Goal: Task Accomplishment & Management: Complete application form

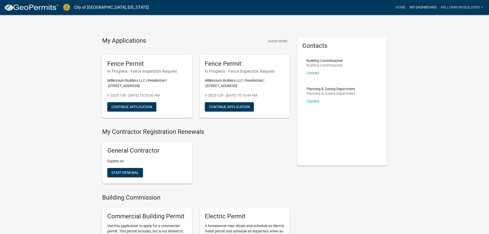
click at [419, 10] on link "My Dashboard" at bounding box center [422, 8] width 31 height 10
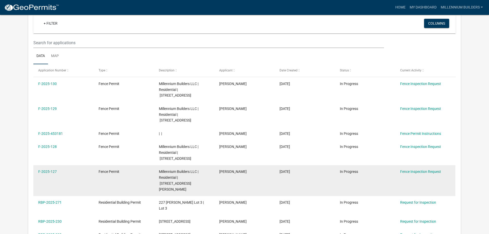
scroll to position [51, 0]
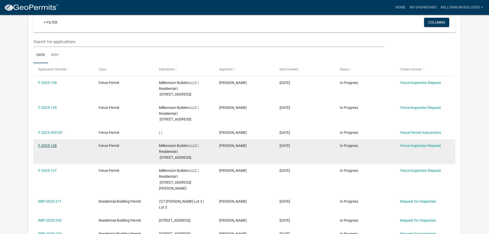
click at [42, 143] on link "F-2025-128" at bounding box center [47, 145] width 18 height 4
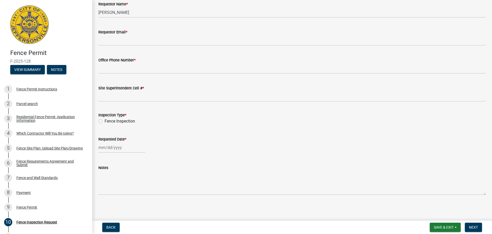
scroll to position [35, 0]
click at [26, 89] on div "Fence Permit Instructions" at bounding box center [36, 89] width 41 height 4
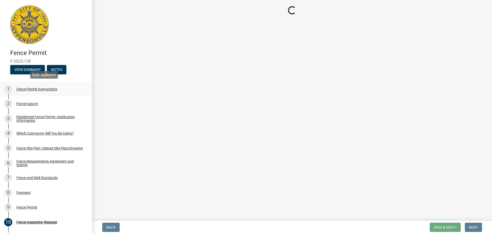
scroll to position [0, 0]
click at [28, 105] on div "Parcel search" at bounding box center [27, 104] width 22 height 4
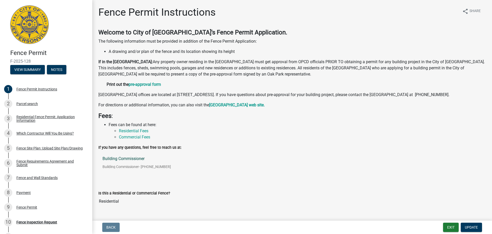
scroll to position [18, 0]
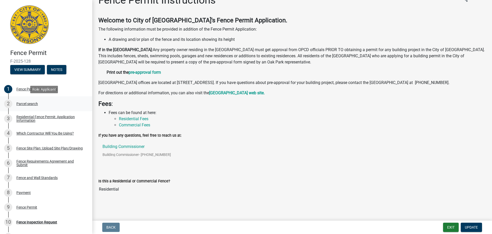
click at [33, 104] on div "Parcel search" at bounding box center [27, 104] width 22 height 4
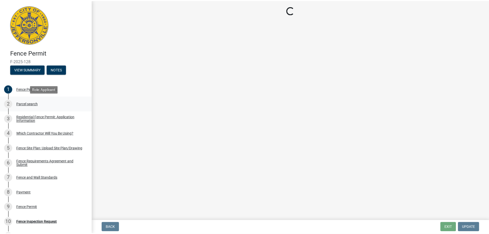
scroll to position [0, 0]
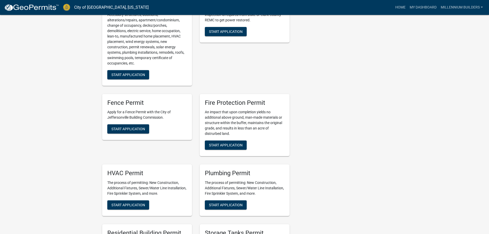
scroll to position [231, 0]
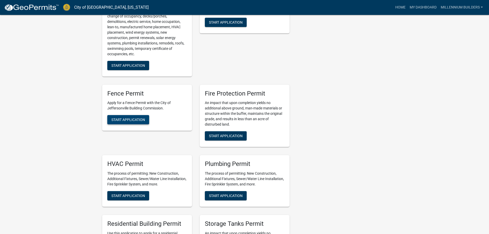
click at [134, 121] on span "Start Application" at bounding box center [128, 119] width 34 height 4
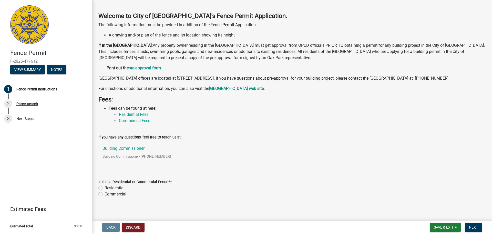
scroll to position [26, 0]
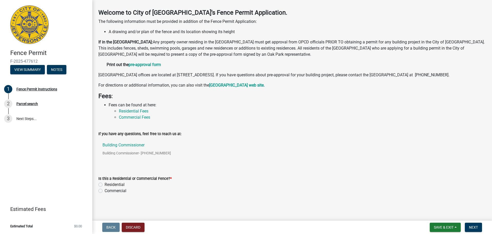
click at [105, 186] on label "Residential" at bounding box center [115, 184] width 20 height 6
click at [105, 185] on input "Residential" at bounding box center [106, 182] width 3 height 3
radio input "true"
click at [476, 227] on span "Next" at bounding box center [473, 227] width 9 height 4
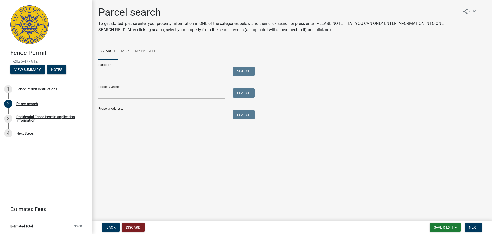
click at [145, 108] on div "Property Address: Search" at bounding box center [175, 112] width 154 height 18
click at [146, 116] on input "Property Address:" at bounding box center [161, 115] width 127 height 11
type input "2090 Aster"
click at [252, 115] on button "Search" at bounding box center [244, 114] width 22 height 9
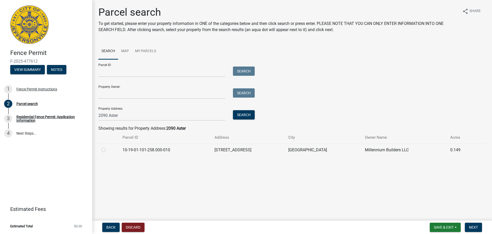
click at [205, 156] on td "10-19-01-101-258.000-010" at bounding box center [166, 149] width 92 height 13
click at [205, 151] on td "10-19-01-101-258.000-010" at bounding box center [166, 149] width 92 height 13
click at [108, 147] on label at bounding box center [108, 147] width 0 height 0
click at [108, 150] on input "radio" at bounding box center [109, 148] width 3 height 3
radio input "true"
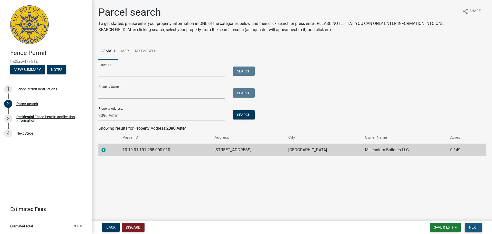
click at [479, 230] on button "Next" at bounding box center [473, 226] width 17 height 9
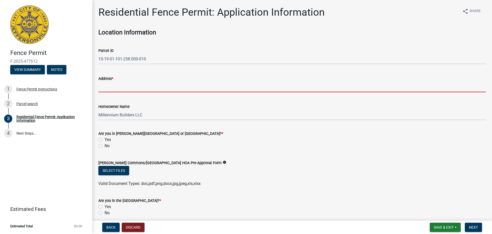
click at [114, 86] on input "Address *" at bounding box center [292, 87] width 388 height 11
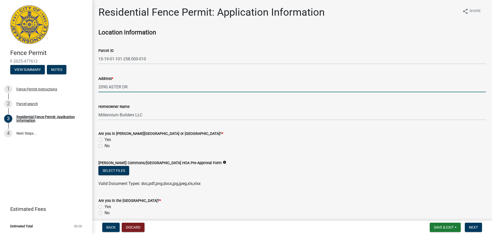
type input "2090 ASTER DR."
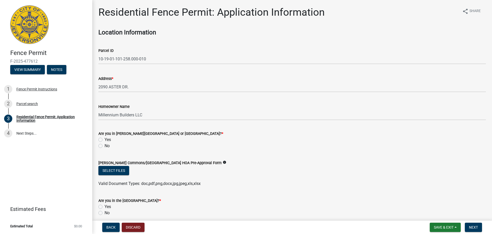
click at [105, 146] on label "No" at bounding box center [107, 146] width 5 height 6
click at [105, 146] on input "No" at bounding box center [106, 144] width 3 height 3
radio input "true"
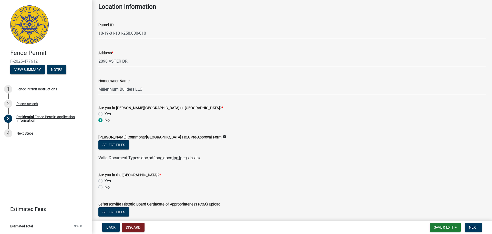
click at [105, 188] on label "No" at bounding box center [107, 187] width 5 height 6
click at [105, 187] on input "No" at bounding box center [106, 185] width 3 height 3
radio input "true"
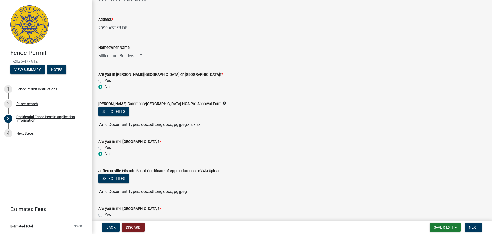
scroll to position [103, 0]
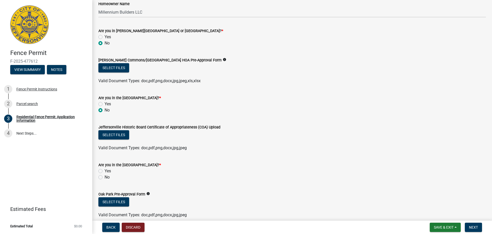
click at [105, 178] on label "No" at bounding box center [107, 177] width 5 height 6
click at [105, 177] on input "No" at bounding box center [106, 175] width 3 height 3
radio input "true"
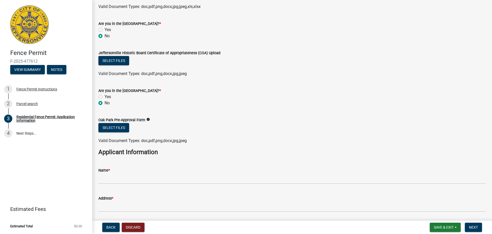
scroll to position [180, 0]
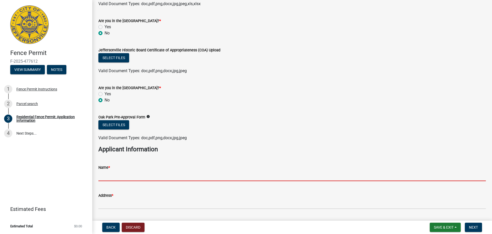
click at [114, 177] on input "Name *" at bounding box center [292, 175] width 388 height 11
type input "MILLENNIUM BUILDERS"
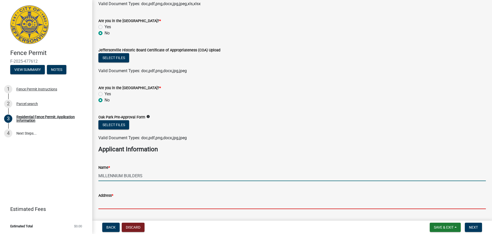
click at [139, 202] on input "Address *" at bounding box center [292, 203] width 388 height 11
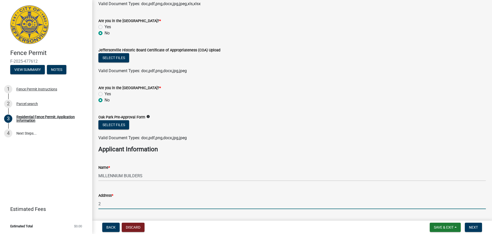
type input "[STREET_ADDRESS]"
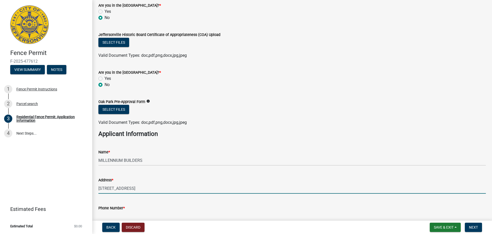
scroll to position [256, 0]
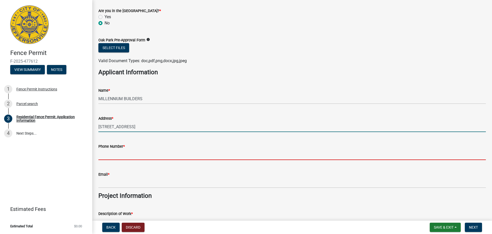
click at [142, 155] on input "Phone Number *" at bounding box center [292, 154] width 388 height 11
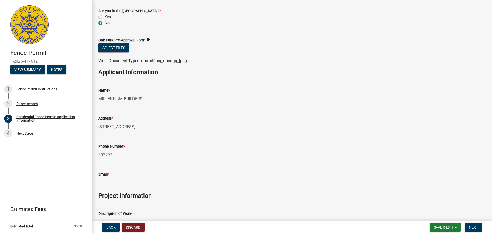
type input "5027971834"
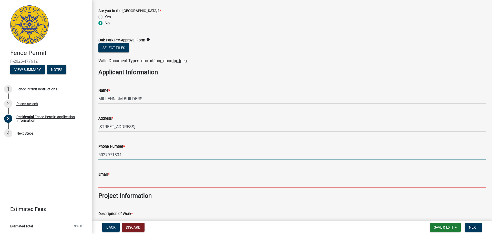
click at [140, 186] on input "Email *" at bounding box center [292, 182] width 388 height 11
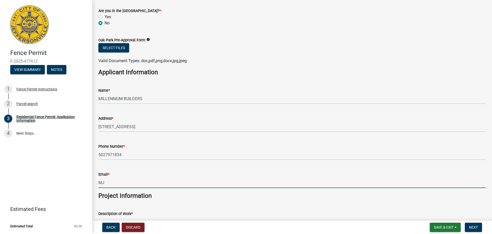
type input "[EMAIL_ADDRESS][DOMAIN_NAME]"
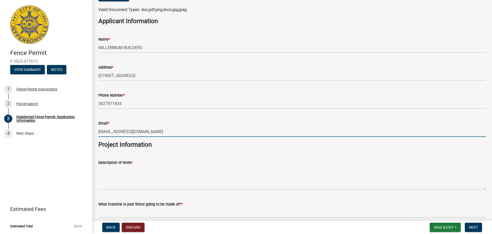
scroll to position [308, 0]
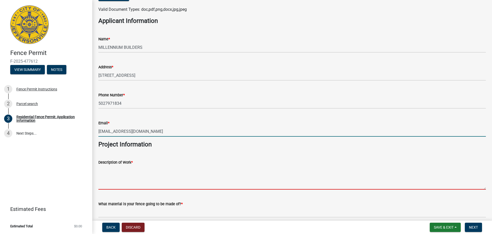
click at [144, 188] on textarea "Description of Work *" at bounding box center [292, 177] width 388 height 24
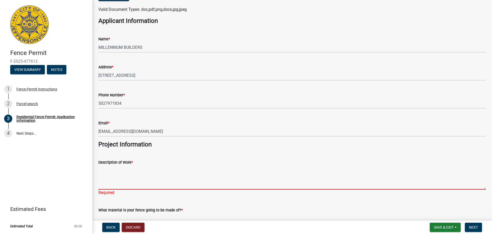
paste textarea "Vinyl fence install rear yard"
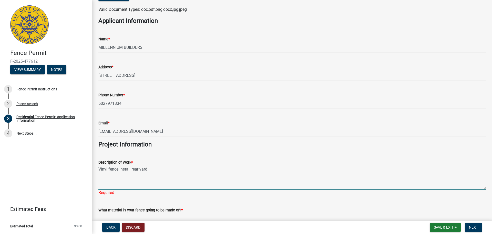
type textarea "Vinyl fence install rear yard"
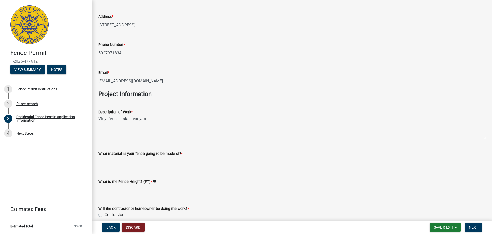
scroll to position [359, 0]
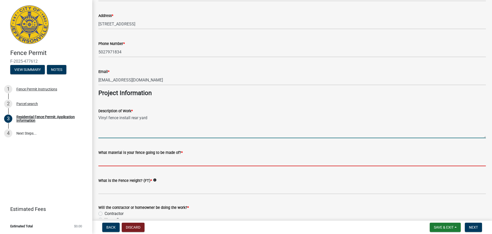
drag, startPoint x: 188, startPoint y: 162, endPoint x: 185, endPoint y: 163, distance: 3.9
click at [188, 162] on input "What material is your fence going to be made of? *" at bounding box center [292, 160] width 388 height 11
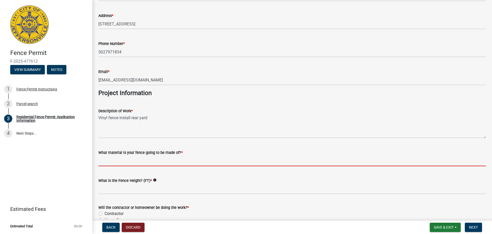
type input "Vinyl"
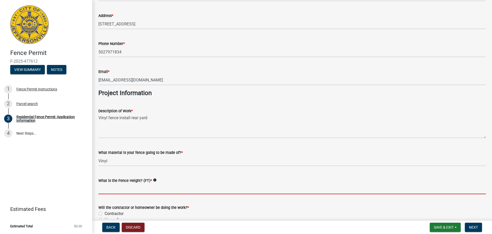
click at [138, 193] on input "What is the Fence Height? (FT) *" at bounding box center [292, 188] width 388 height 11
type input "6 Ft."
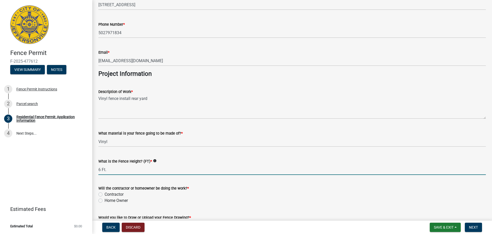
scroll to position [410, 0]
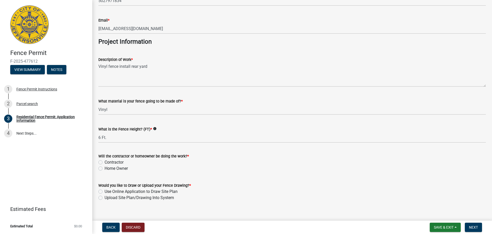
click at [105, 162] on label "Contractor" at bounding box center [114, 162] width 19 height 6
click at [105, 162] on input "Contractor" at bounding box center [106, 160] width 3 height 3
radio input "true"
click at [105, 196] on label "Upload Site Plan/Drawing Into System" at bounding box center [139, 197] width 69 height 6
click at [105, 196] on input "Upload Site Plan/Drawing Into System" at bounding box center [106, 195] width 3 height 3
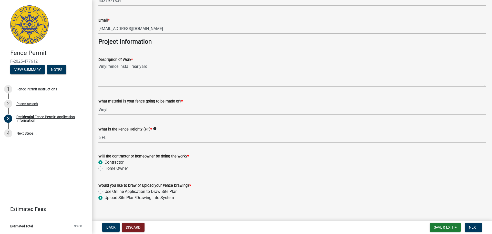
radio input "true"
click at [474, 226] on span "Next" at bounding box center [473, 227] width 9 height 4
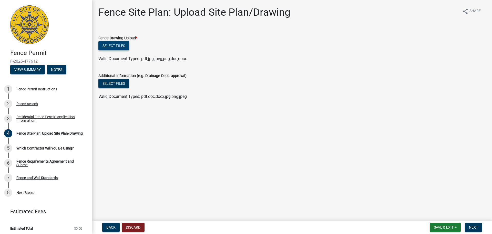
click at [122, 47] on button "Select files" at bounding box center [113, 45] width 31 height 9
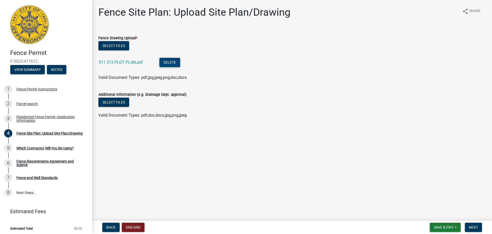
click at [166, 61] on button "Delete" at bounding box center [170, 62] width 21 height 9
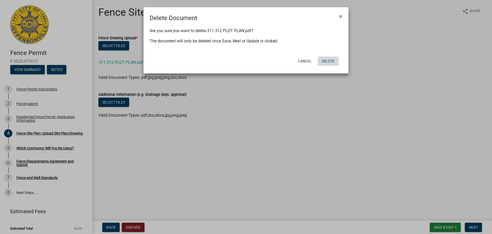
click at [322, 59] on button "Delete" at bounding box center [328, 60] width 21 height 9
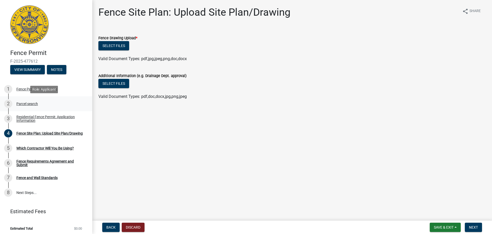
click at [29, 103] on div "Parcel search" at bounding box center [27, 104] width 22 height 4
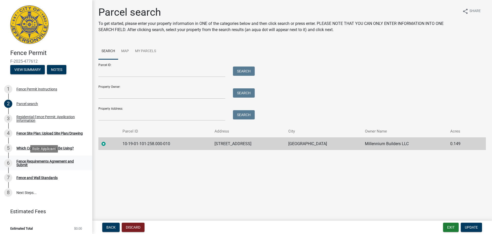
click at [42, 160] on div "Fence Requirements Agreement and Submit" at bounding box center [50, 162] width 68 height 7
click at [32, 134] on div "Fence Site Plan: Upload Site Plan/Drawing" at bounding box center [49, 133] width 66 height 4
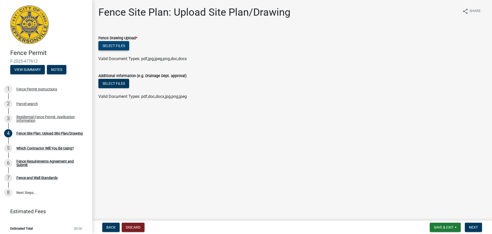
click at [122, 47] on button "Select files" at bounding box center [113, 45] width 31 height 9
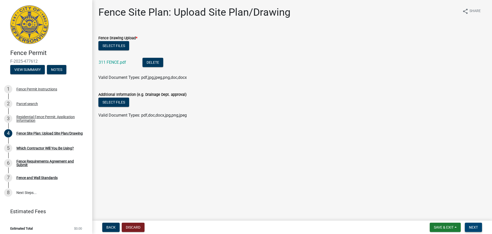
click at [477, 227] on span "Next" at bounding box center [473, 227] width 9 height 4
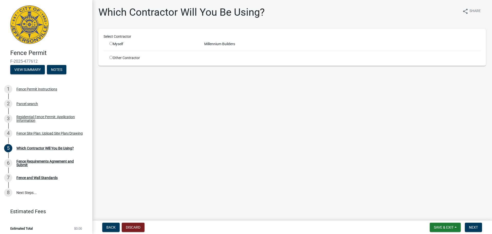
click at [120, 44] on div "Myself" at bounding box center [153, 43] width 87 height 5
click at [110, 43] on input "radio" at bounding box center [111, 43] width 3 height 3
radio input "true"
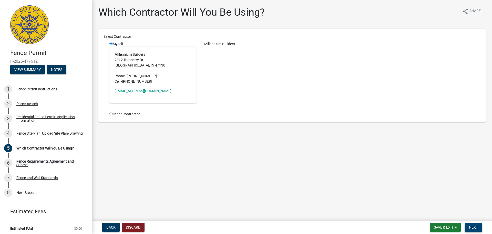
click at [475, 226] on span "Next" at bounding box center [473, 227] width 9 height 4
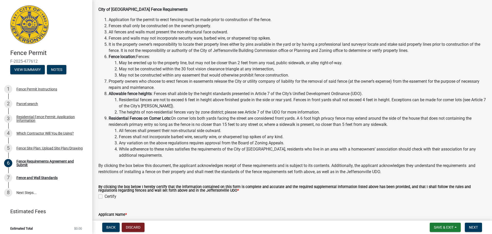
scroll to position [51, 0]
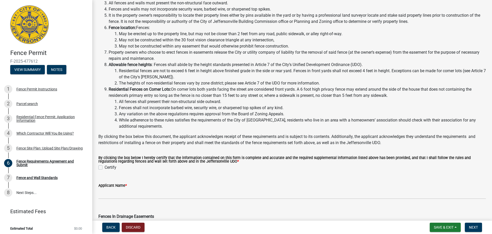
click at [105, 169] on label "Certify" at bounding box center [111, 167] width 12 height 6
click at [105, 167] on input "Certify" at bounding box center [106, 165] width 3 height 3
checkbox input "true"
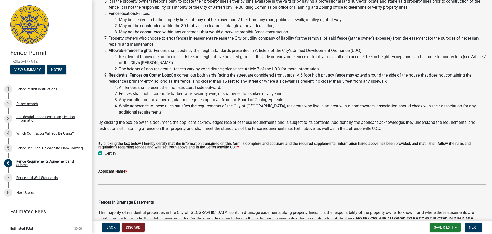
scroll to position [77, 0]
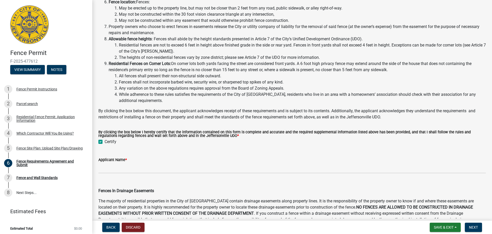
click at [152, 177] on wm-data-entity-input "Applicant Name *" at bounding box center [292, 163] width 388 height 28
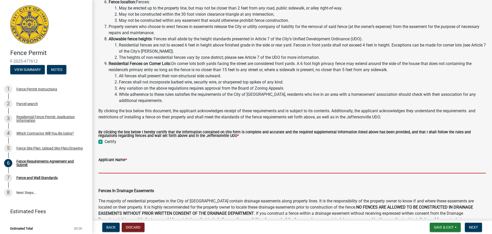
click at [154, 172] on input "Applicant Name *" at bounding box center [292, 168] width 388 height 11
type input "[PERSON_NAME]"
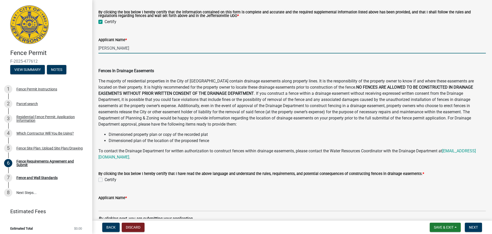
scroll to position [205, 0]
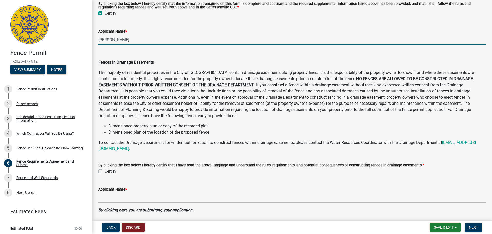
click at [105, 171] on label "Certify" at bounding box center [111, 171] width 12 height 6
click at [105, 171] on input "Certify" at bounding box center [106, 169] width 3 height 3
checkbox input "true"
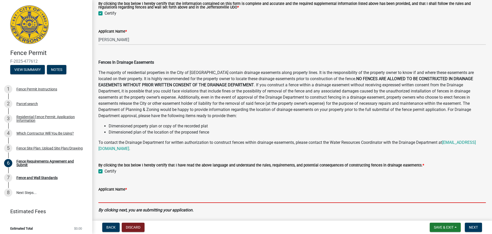
click at [113, 199] on input "Applicant Name *" at bounding box center [292, 197] width 388 height 11
type input "[PERSON_NAME]"
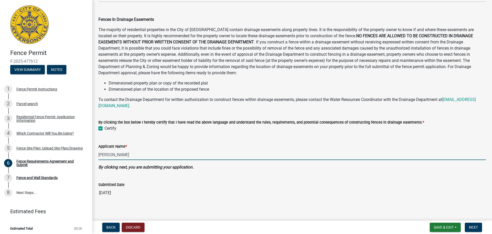
scroll to position [252, 0]
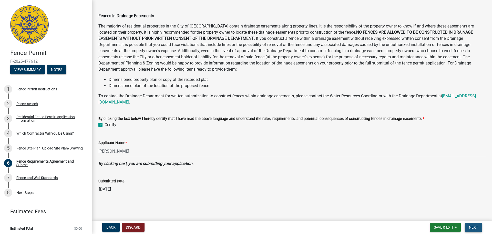
click at [477, 226] on span "Next" at bounding box center [473, 227] width 9 height 4
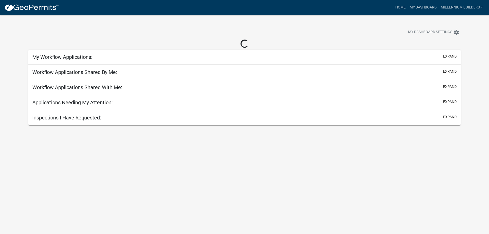
scroll to position [15, 0]
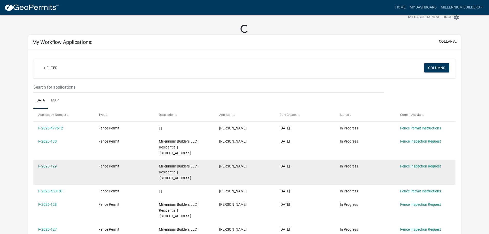
click at [50, 164] on link "F-2025-129" at bounding box center [47, 166] width 18 height 4
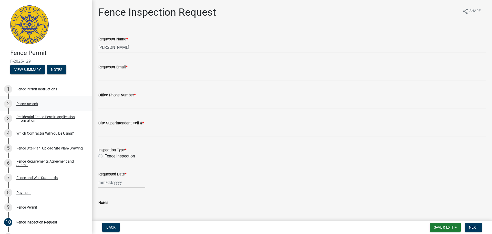
click at [19, 103] on div "Parcel search" at bounding box center [27, 104] width 22 height 4
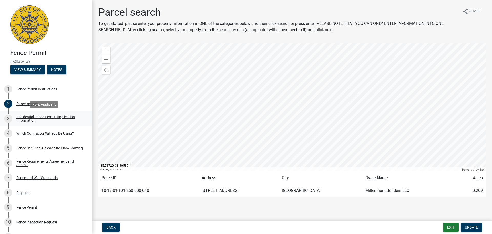
click at [49, 115] on div "Residential Fence Permit: Application Information" at bounding box center [50, 118] width 68 height 7
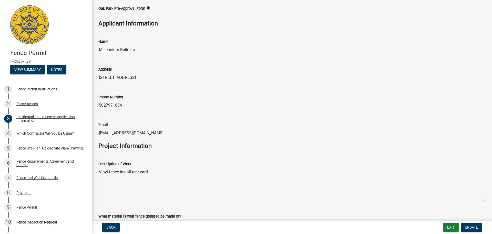
scroll to position [231, 0]
click at [146, 172] on textarea "Vinyl fence install rear yard" at bounding box center [292, 183] width 388 height 35
drag, startPoint x: 150, startPoint y: 172, endPoint x: 84, endPoint y: 172, distance: 66.2
click at [84, 172] on div "Fence Permit F-2025-129 View Summary Notes 1 Fence Permit Instructions 2 Parcel…" at bounding box center [246, 117] width 492 height 234
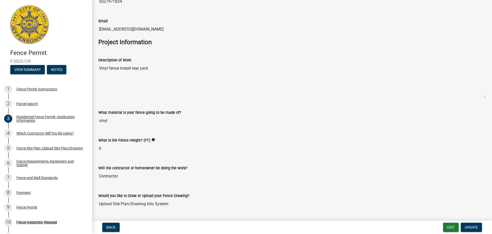
scroll to position [348, 0]
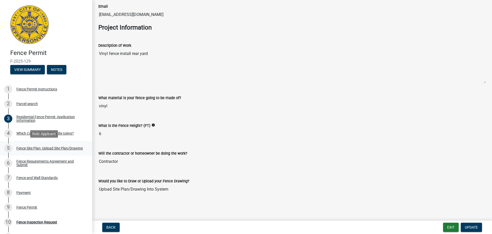
click at [54, 146] on div "Fence Site Plan: Upload Site Plan/Drawing" at bounding box center [49, 148] width 66 height 4
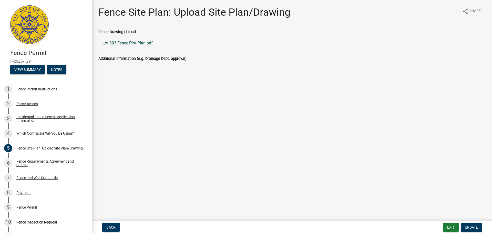
click at [125, 42] on link "Lot 303 Fence Plot Plan.pdf" at bounding box center [292, 43] width 388 height 12
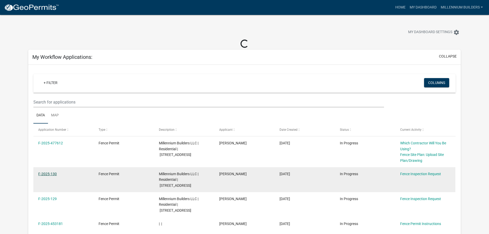
click at [49, 174] on link "F-2025-130" at bounding box center [47, 174] width 18 height 4
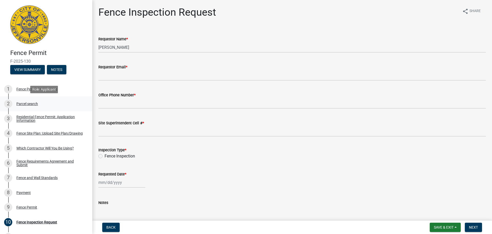
click at [30, 104] on div "Parcel search" at bounding box center [27, 104] width 22 height 4
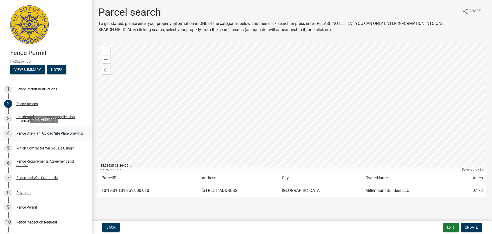
click at [53, 132] on div "Fence Site Plan: Upload Site Plan/Drawing" at bounding box center [49, 133] width 66 height 4
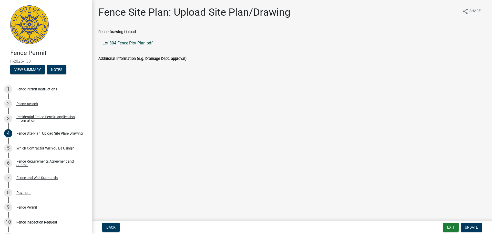
click at [142, 42] on link "Lot 304 Fence Plot Plan.pdf" at bounding box center [292, 43] width 388 height 12
click at [44, 152] on div "5 Which Contractor Will You Be Using?" at bounding box center [44, 148] width 80 height 8
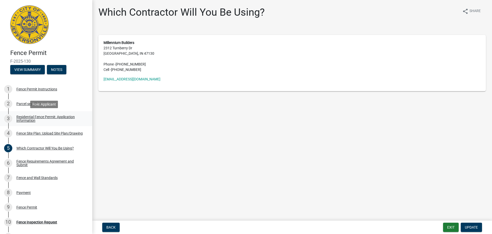
click at [44, 118] on div "Residential Fence Permit: Application Information" at bounding box center [50, 118] width 68 height 7
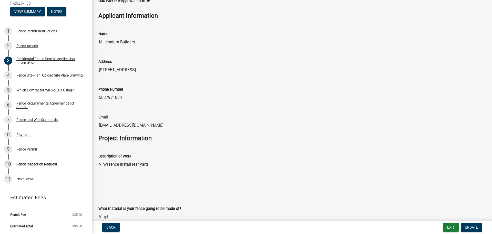
scroll to position [256, 0]
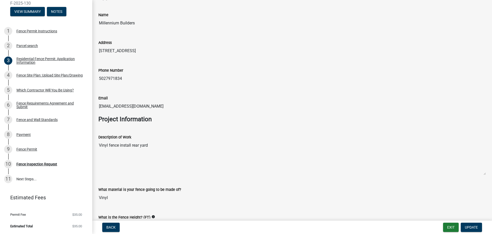
drag, startPoint x: 147, startPoint y: 145, endPoint x: 94, endPoint y: 145, distance: 52.8
click at [94, 145] on div "Residential Fence Permit: Application Information share Share Location Informat…" at bounding box center [292, 22] width 400 height 545
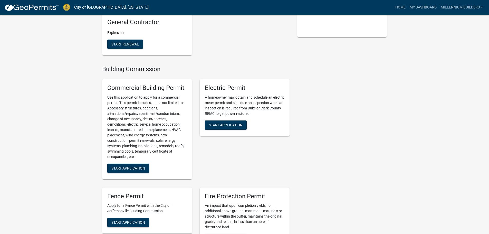
scroll to position [154, 0]
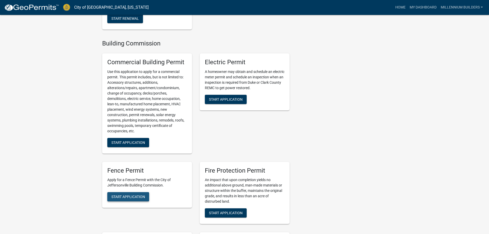
click at [139, 196] on span "Start Application" at bounding box center [128, 196] width 34 height 4
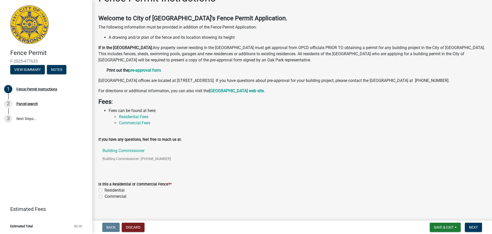
scroll to position [26, 0]
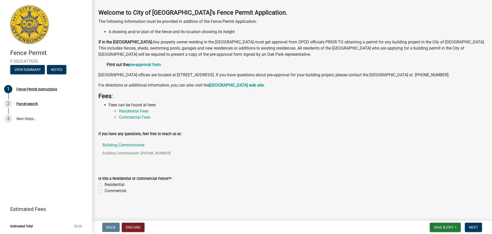
click at [105, 184] on label "Residential" at bounding box center [115, 184] width 20 height 6
click at [105, 184] on input "Residential" at bounding box center [106, 182] width 3 height 3
radio input "true"
click at [475, 227] on span "Next" at bounding box center [473, 227] width 9 height 4
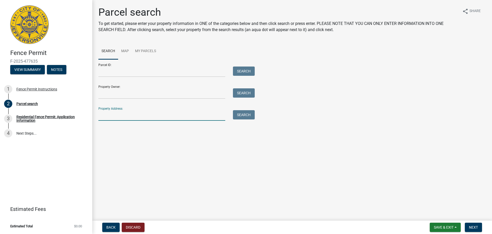
click at [175, 119] on input "Property Address:" at bounding box center [161, 115] width 127 height 11
click at [161, 115] on input "2088" at bounding box center [161, 115] width 127 height 11
click at [103, 114] on input "2088" at bounding box center [161, 115] width 127 height 11
click at [124, 117] on input "2088" at bounding box center [161, 115] width 127 height 11
type input "2088 ASTER"
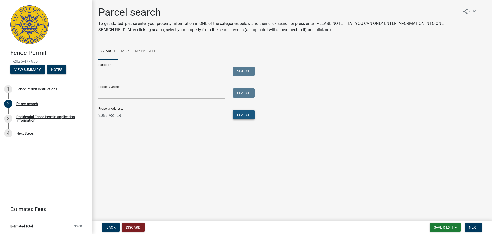
click at [241, 118] on button "Search" at bounding box center [244, 114] width 22 height 9
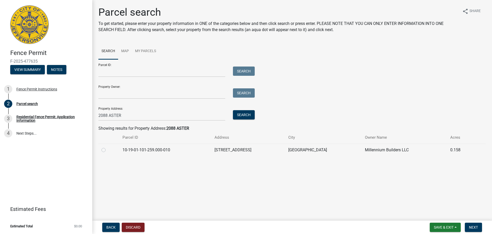
click at [203, 153] on td "10-19-01-101-259.000-010" at bounding box center [166, 149] width 92 height 13
click at [167, 155] on td "10-19-01-101-259.000-010" at bounding box center [166, 149] width 92 height 13
click at [167, 151] on td "10-19-01-101-259.000-010" at bounding box center [166, 149] width 92 height 13
click at [108, 147] on label at bounding box center [108, 147] width 0 height 0
click at [108, 149] on input "radio" at bounding box center [109, 148] width 3 height 3
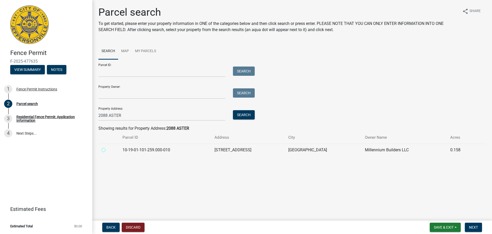
radio input "true"
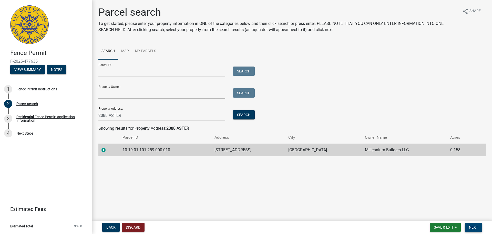
click at [470, 227] on span "Next" at bounding box center [473, 227] width 9 height 4
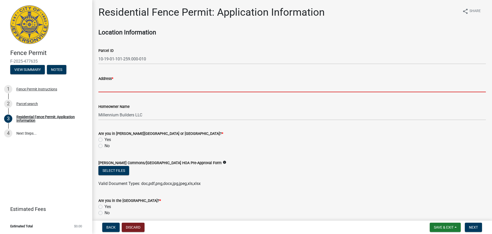
click at [140, 84] on input "Address *" at bounding box center [292, 87] width 388 height 11
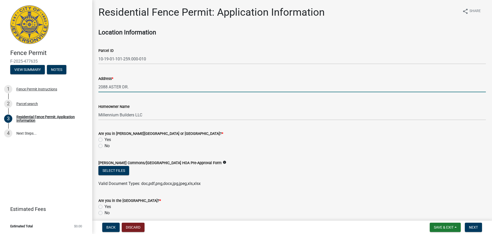
type input "2088 ASTER DR."
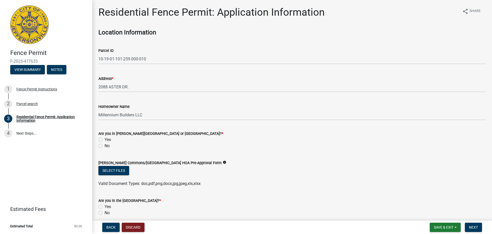
click at [105, 145] on label "No" at bounding box center [107, 146] width 5 height 6
click at [105, 145] on input "No" at bounding box center [106, 144] width 3 height 3
radio input "true"
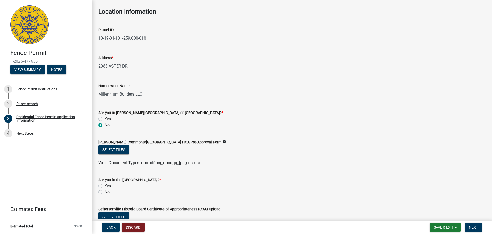
scroll to position [77, 0]
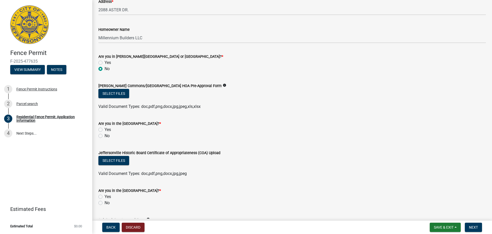
click at [105, 137] on label "No" at bounding box center [107, 136] width 5 height 6
click at [105, 136] on input "No" at bounding box center [106, 134] width 3 height 3
radio input "true"
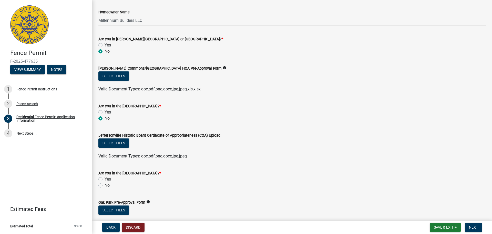
scroll to position [128, 0]
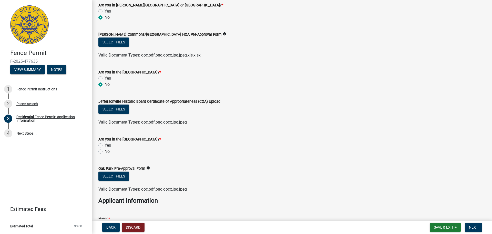
click at [105, 152] on label "No" at bounding box center [107, 151] width 5 height 6
click at [105, 152] on input "No" at bounding box center [106, 149] width 3 height 3
radio input "true"
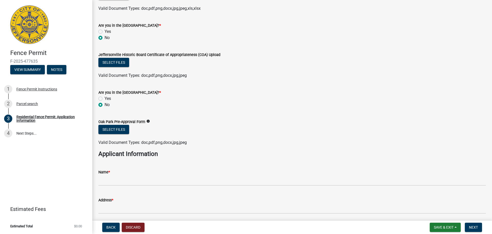
scroll to position [180, 0]
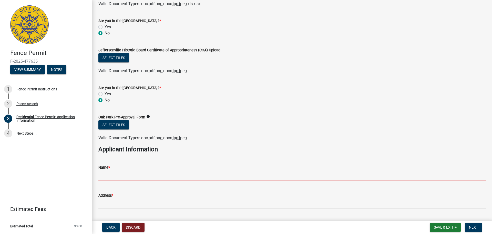
click at [105, 176] on input "Name *" at bounding box center [292, 175] width 388 height 11
click at [153, 175] on input "Name *" at bounding box center [292, 175] width 388 height 11
type input "MILLENNIUM BUILDERS"
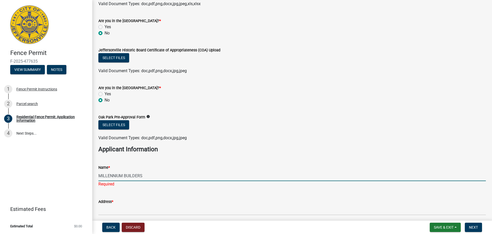
click at [147, 200] on form "Address *" at bounding box center [292, 206] width 388 height 17
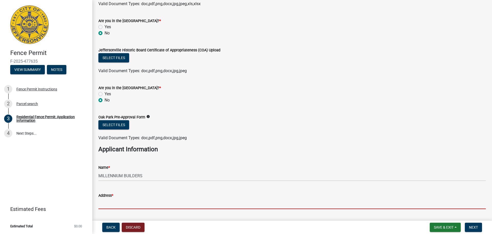
click at [142, 203] on input "Address *" at bounding box center [292, 203] width 388 height 11
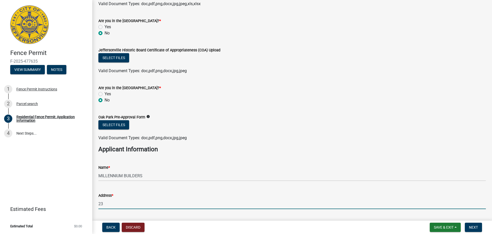
type input "[STREET_ADDRESS]"
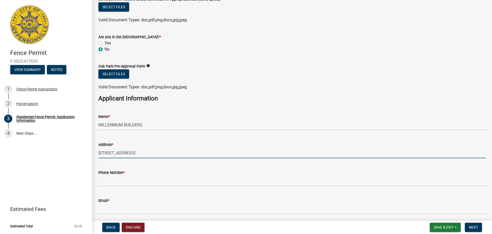
scroll to position [231, 0]
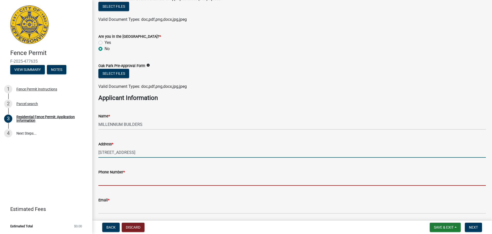
click at [130, 180] on input "Phone Number *" at bounding box center [292, 180] width 388 height 11
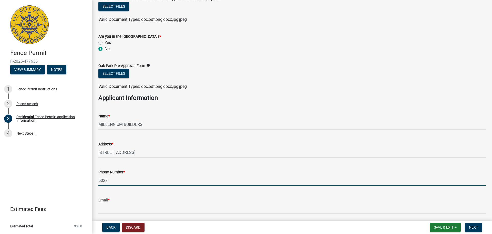
type input "5027971834"
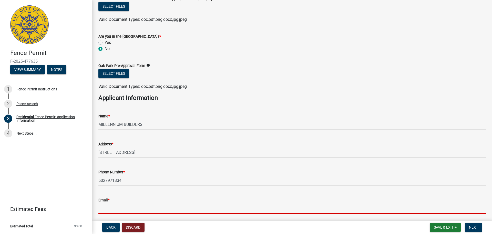
click at [133, 208] on input "Email *" at bounding box center [292, 208] width 388 height 11
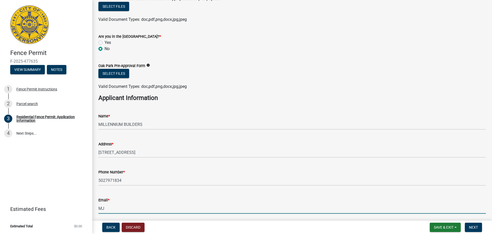
type input "[EMAIL_ADDRESS][DOMAIN_NAME]"
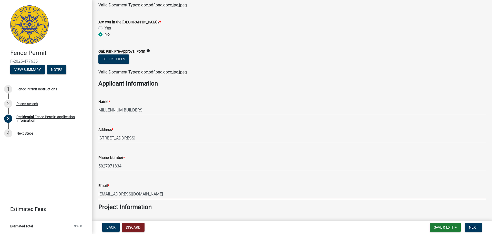
scroll to position [308, 0]
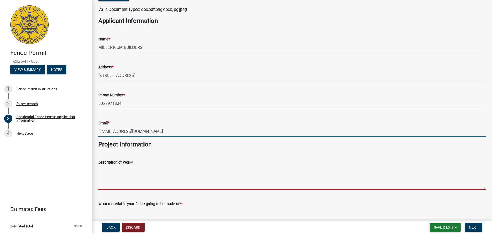
click at [130, 170] on textarea "Description of Work *" at bounding box center [292, 177] width 388 height 24
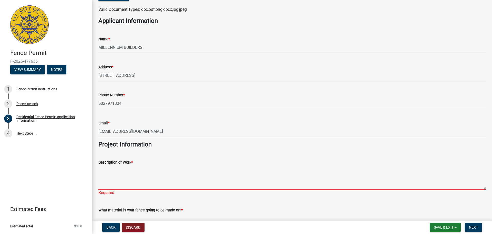
paste textarea "Vinyl fence install rear yard"
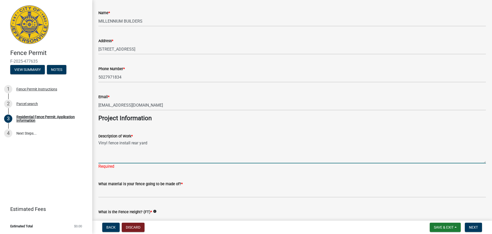
scroll to position [385, 0]
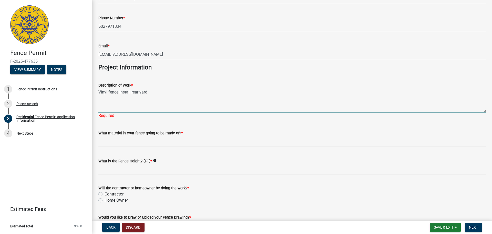
type textarea "Vinyl fence install rear yard"
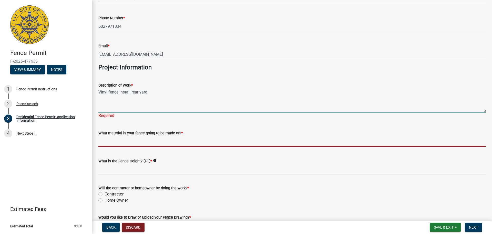
click at [151, 143] on wm-data-entity-input "What material is your fence going to be made of? *" at bounding box center [292, 137] width 388 height 28
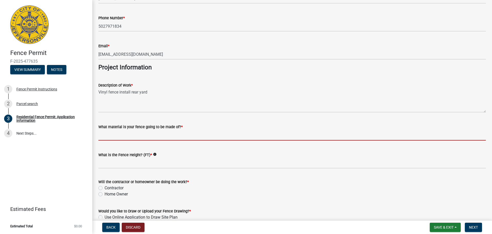
type input "Vinyl"
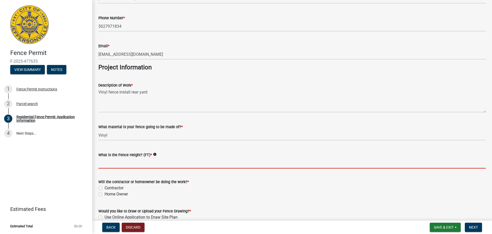
click at [140, 160] on input "What is the Fence Height? (FT) *" at bounding box center [292, 163] width 388 height 11
type input "6 Ft."
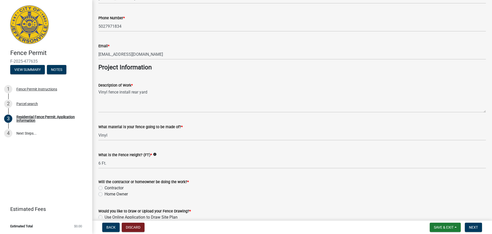
click at [112, 189] on label "Contractor" at bounding box center [114, 188] width 19 height 6
click at [108, 188] on input "Contractor" at bounding box center [106, 186] width 3 height 3
radio input "true"
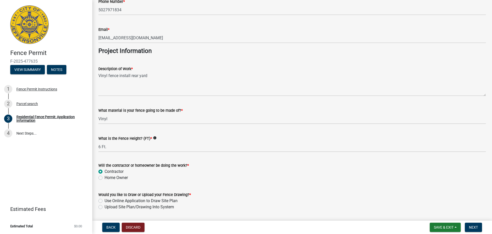
scroll to position [410, 0]
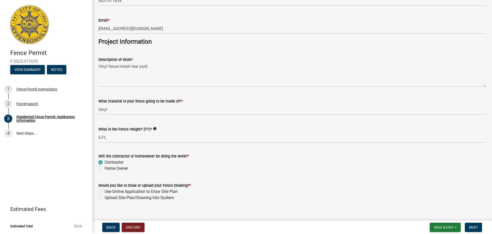
click at [105, 197] on label "Upload Site Plan/Drawing Into System" at bounding box center [139, 197] width 69 height 6
click at [105, 197] on input "Upload Site Plan/Drawing Into System" at bounding box center [106, 195] width 3 height 3
radio input "true"
click at [474, 226] on span "Next" at bounding box center [473, 227] width 9 height 4
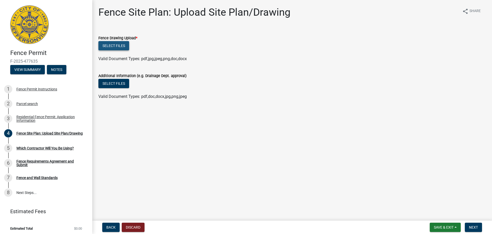
click at [121, 44] on button "Select files" at bounding box center [113, 45] width 31 height 9
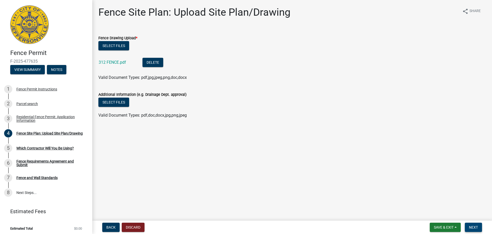
click at [473, 224] on button "Next" at bounding box center [473, 226] width 17 height 9
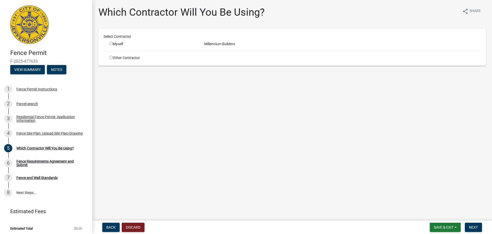
click at [122, 42] on div "Myself" at bounding box center [153, 43] width 87 height 5
click at [112, 43] on input "radio" at bounding box center [111, 43] width 3 height 3
radio input "true"
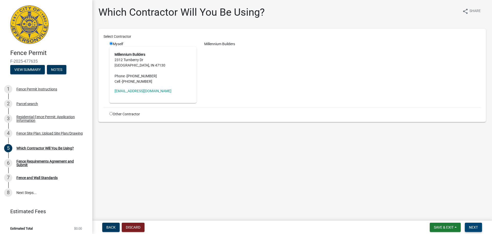
click at [479, 225] on button "Next" at bounding box center [473, 226] width 17 height 9
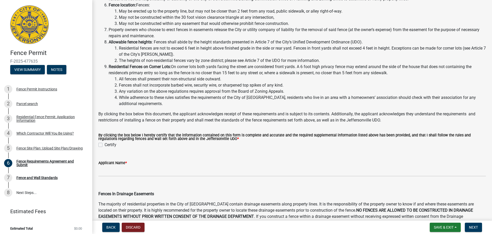
scroll to position [77, 0]
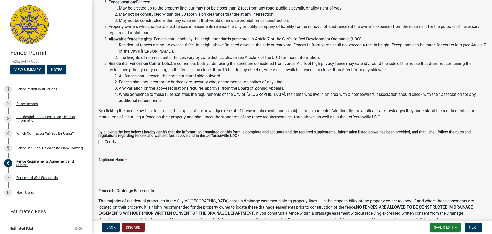
click at [105, 141] on label "Certify" at bounding box center [111, 141] width 12 height 6
click at [105, 141] on input "Certify" at bounding box center [106, 139] width 3 height 3
checkbox input "true"
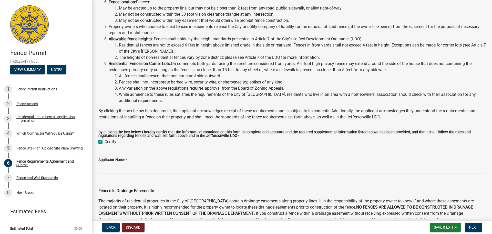
click at [104, 165] on input "Applicant Name *" at bounding box center [292, 168] width 388 height 11
type input "[PERSON_NAME]"
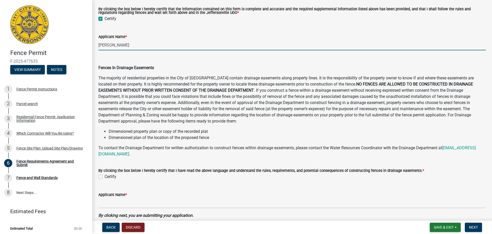
scroll to position [205, 0]
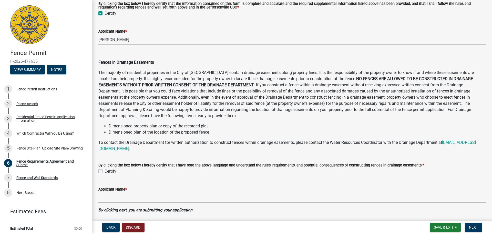
click at [112, 171] on label "Certify" at bounding box center [111, 171] width 12 height 6
click at [108, 171] on input "Certify" at bounding box center [106, 169] width 3 height 3
checkbox input "true"
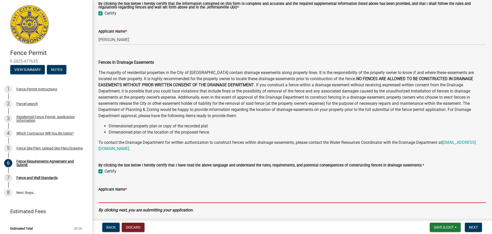
click at [112, 198] on input "Applicant Name *" at bounding box center [292, 197] width 388 height 11
type input "[PERSON_NAME]"
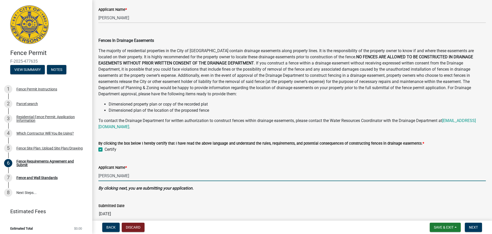
scroll to position [252, 0]
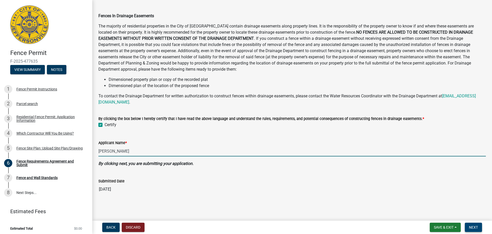
click at [480, 227] on button "Next" at bounding box center [473, 226] width 17 height 9
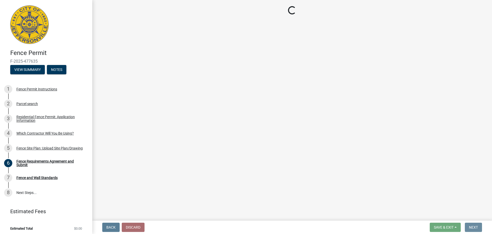
scroll to position [0, 0]
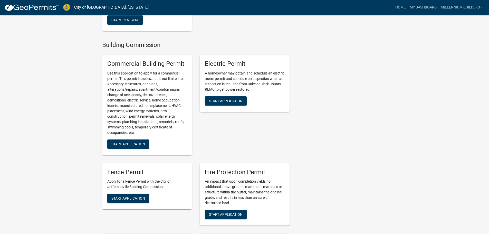
scroll to position [205, 0]
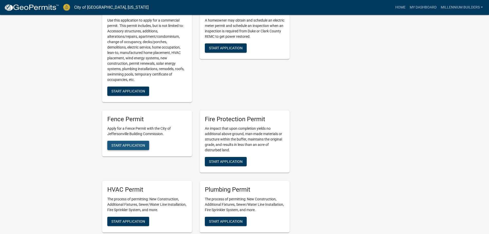
click at [141, 143] on span "Start Application" at bounding box center [128, 145] width 34 height 4
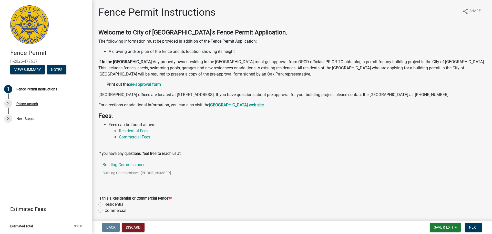
click at [98, 210] on div "Is this a Residential or Commercial Fence? * Residential Commercial" at bounding box center [292, 201] width 395 height 25
click at [105, 207] on label "Residential" at bounding box center [115, 204] width 20 height 6
click at [105, 204] on input "Residential" at bounding box center [106, 202] width 3 height 3
radio input "true"
click at [472, 232] on nav "Back Discard Save & Exit Save Save & Exit Next" at bounding box center [292, 226] width 400 height 13
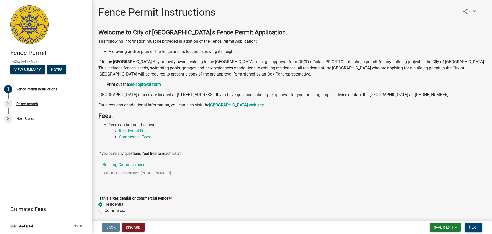
click at [473, 229] on button "Next" at bounding box center [473, 226] width 17 height 9
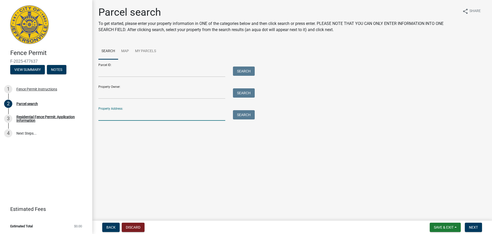
click at [161, 117] on input "Property Address:" at bounding box center [161, 115] width 127 height 11
type input "2086 aster"
click at [466, 227] on button "Next" at bounding box center [473, 226] width 17 height 9
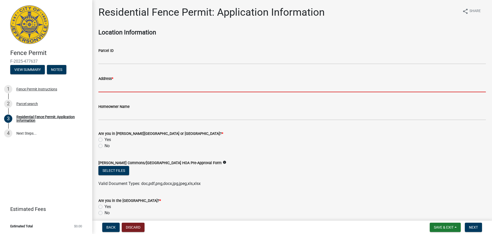
click at [136, 84] on input "Address *" at bounding box center [292, 87] width 388 height 11
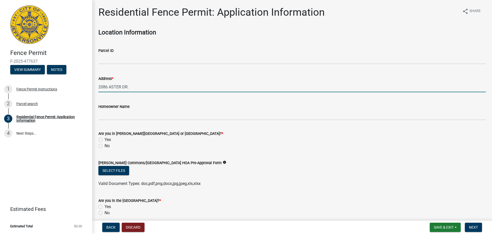
type input "2086 ASTER DR."
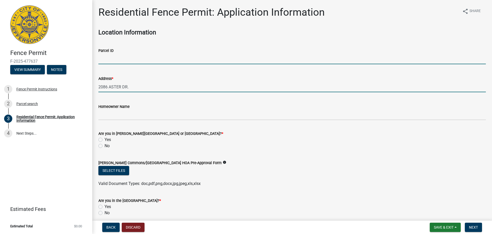
click at [148, 58] on input "Parcel ID" at bounding box center [292, 59] width 388 height 11
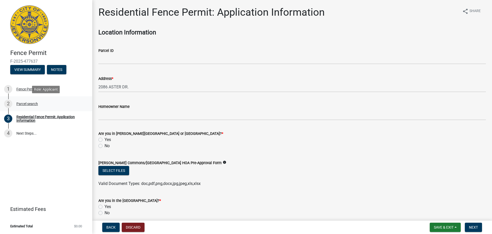
click at [32, 101] on div "2 Parcel search" at bounding box center [44, 104] width 80 height 8
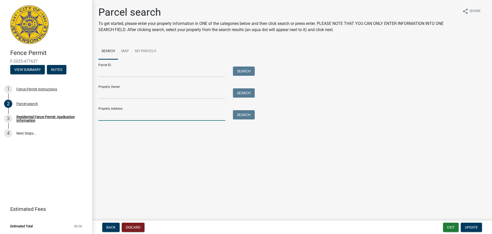
click at [111, 114] on input "Property Address:" at bounding box center [161, 115] width 127 height 11
type input "2086 aster"
click at [248, 117] on button "Search" at bounding box center [244, 114] width 22 height 9
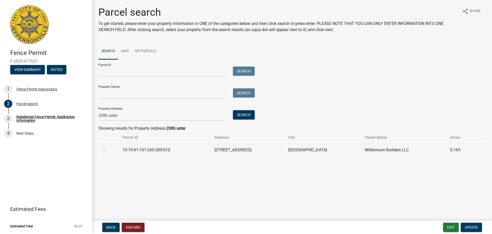
click at [108, 147] on label at bounding box center [108, 147] width 0 height 0
click at [108, 149] on input "radio" at bounding box center [109, 148] width 3 height 3
radio input "true"
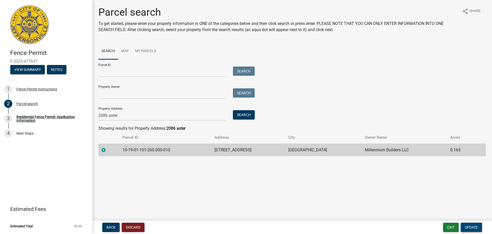
click at [481, 228] on button "Update" at bounding box center [471, 226] width 21 height 9
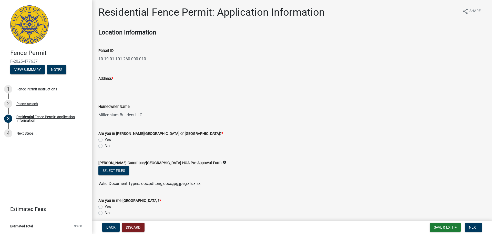
click at [166, 91] on input "Address *" at bounding box center [292, 87] width 388 height 11
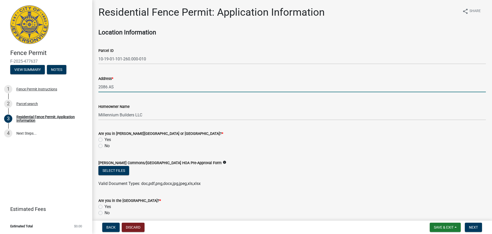
type input "2086 ASTER DR."
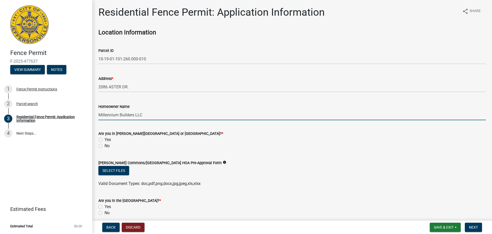
click at [105, 145] on label "No" at bounding box center [107, 146] width 5 height 6
click at [105, 145] on input "No" at bounding box center [106, 144] width 3 height 3
radio input "true"
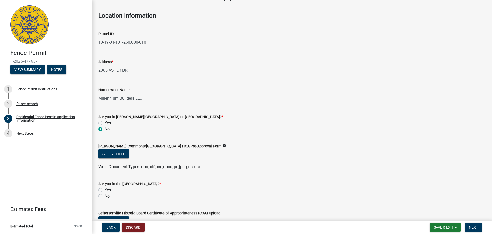
scroll to position [26, 0]
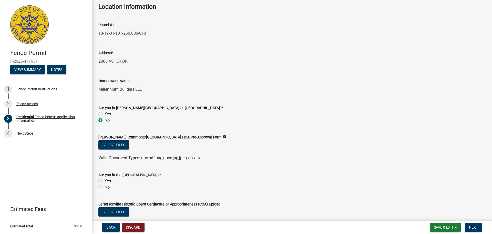
click at [105, 187] on label "No" at bounding box center [107, 187] width 5 height 6
click at [105, 187] on input "No" at bounding box center [106, 185] width 3 height 3
radio input "true"
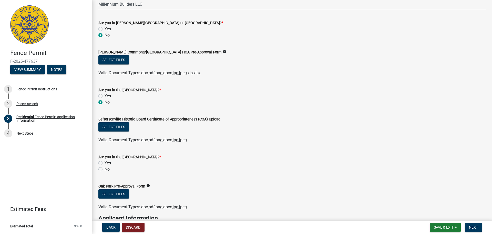
scroll to position [128, 0]
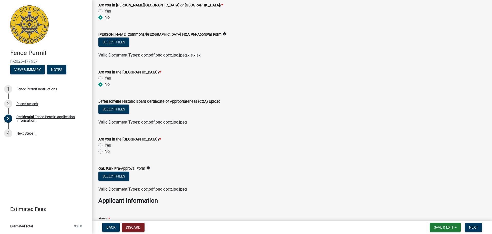
click at [105, 151] on label "No" at bounding box center [107, 151] width 5 height 6
click at [105, 151] on input "No" at bounding box center [106, 149] width 3 height 3
radio input "true"
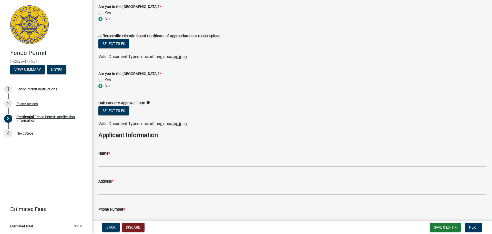
scroll to position [205, 0]
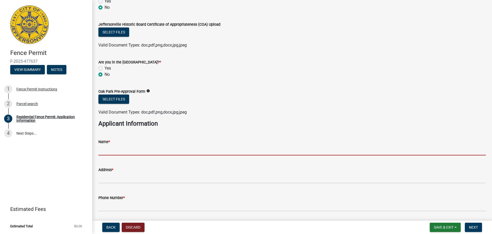
click at [120, 152] on input "Name *" at bounding box center [292, 150] width 388 height 11
type input "MILLENNIUM BUILDERS"
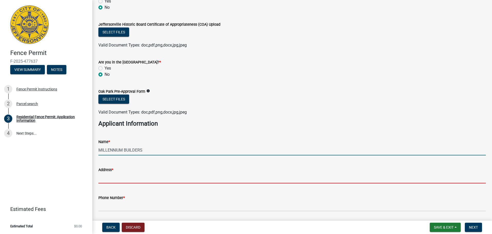
click at [132, 176] on input "Address *" at bounding box center [292, 178] width 388 height 11
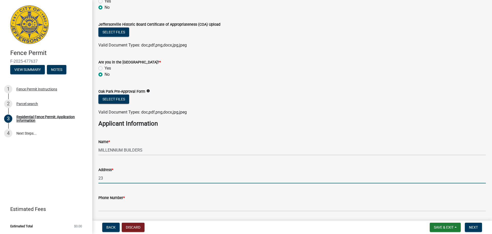
type input "[STREET_ADDRESS]"
click at [119, 213] on wm-data-entity-input "Phone Number *" at bounding box center [292, 201] width 388 height 28
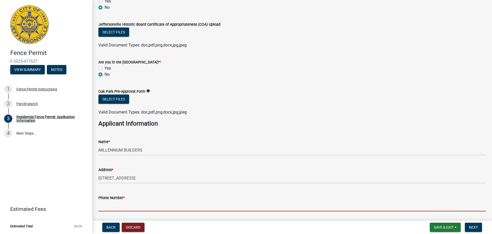
click at [122, 209] on input "Phone Number *" at bounding box center [292, 206] width 388 height 11
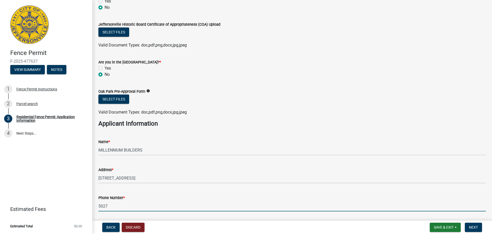
type input "5027971834"
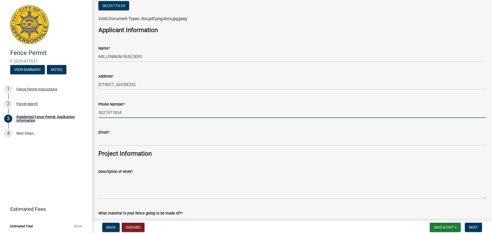
scroll to position [308, 0]
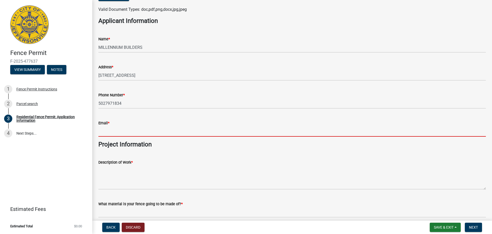
click at [120, 128] on input "Email *" at bounding box center [292, 131] width 388 height 11
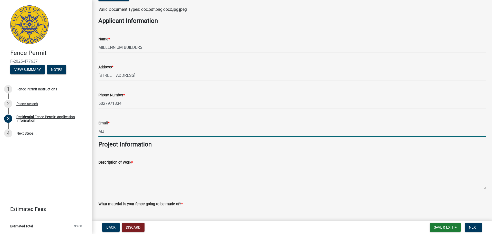
type input "[EMAIL_ADDRESS][DOMAIN_NAME]"
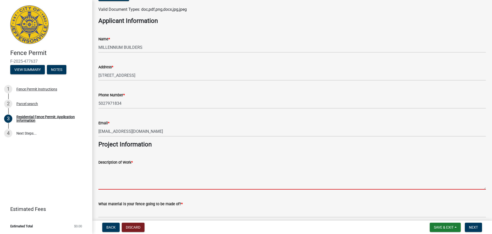
click at [124, 168] on textarea "Description of Work *" at bounding box center [292, 177] width 388 height 24
paste textarea "Vinyl fence install rear yard"
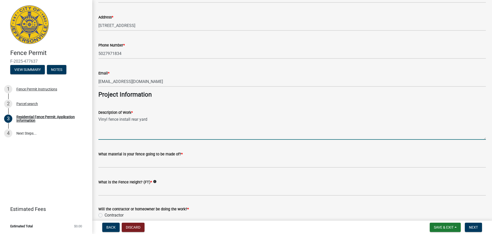
scroll to position [359, 0]
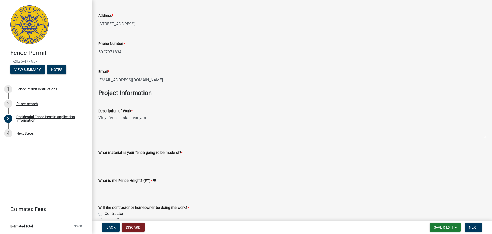
type textarea "Vinyl fence install rear yard"
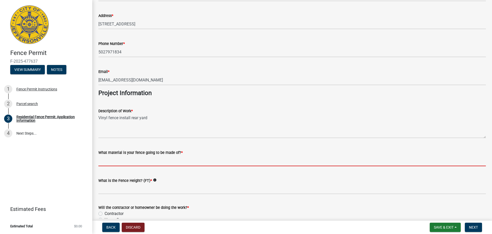
click at [119, 156] on input "What material is your fence going to be made of? *" at bounding box center [292, 160] width 388 height 11
type input "Vinyl"
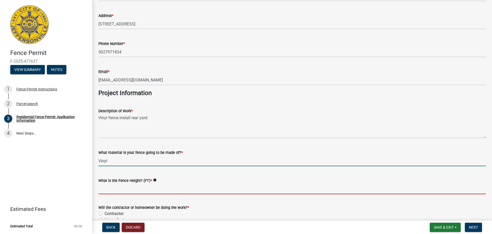
click at [124, 187] on input "What is the Fence Height? (FT) *" at bounding box center [292, 188] width 388 height 11
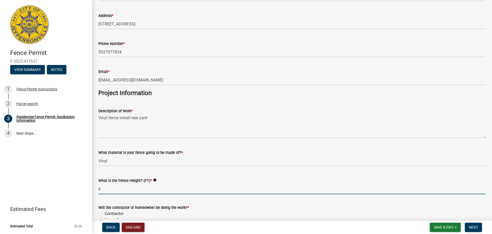
click at [138, 190] on input "6" at bounding box center [292, 188] width 388 height 11
type input "6 Ft."
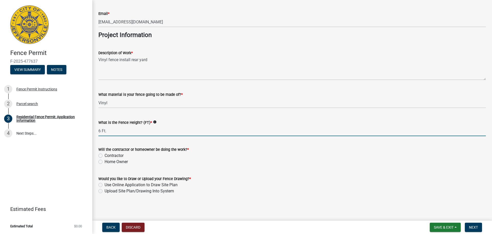
scroll to position [417, 0]
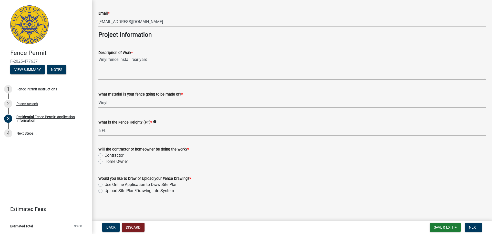
click at [113, 154] on label "Contractor" at bounding box center [114, 155] width 19 height 6
click at [108, 154] on input "Contractor" at bounding box center [106, 153] width 3 height 3
radio input "true"
click at [110, 189] on label "Upload Site Plan/Drawing Into System" at bounding box center [139, 190] width 69 height 6
click at [108, 189] on input "Upload Site Plan/Drawing Into System" at bounding box center [106, 188] width 3 height 3
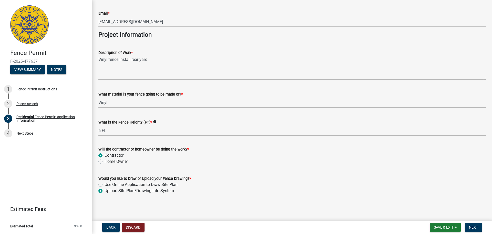
radio input "true"
click at [476, 224] on button "Next" at bounding box center [473, 226] width 17 height 9
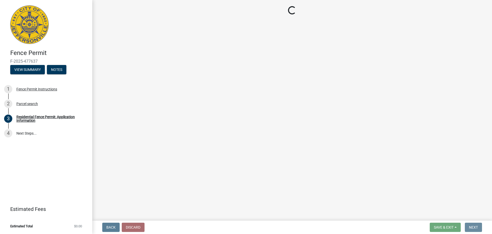
scroll to position [0, 0]
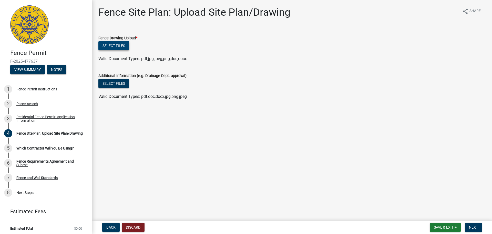
click at [124, 48] on button "Select files" at bounding box center [113, 45] width 31 height 9
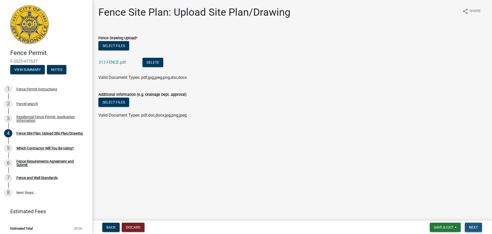
click at [480, 228] on button "Next" at bounding box center [473, 226] width 17 height 9
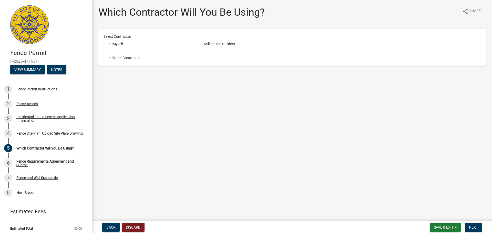
click at [116, 42] on div "Myself" at bounding box center [153, 43] width 87 height 5
click at [110, 43] on input "radio" at bounding box center [111, 43] width 3 height 3
radio input "true"
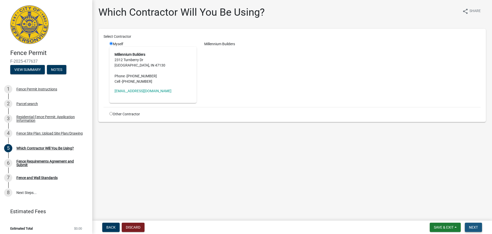
click at [474, 228] on span "Next" at bounding box center [473, 227] width 9 height 4
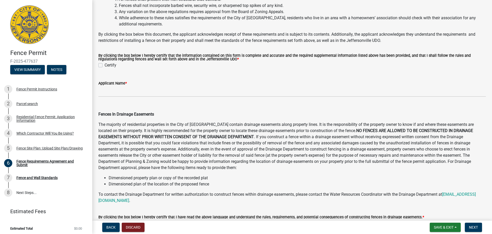
scroll to position [154, 0]
click at [103, 65] on div "Certify" at bounding box center [292, 65] width 388 height 6
click at [98, 67] on div "Certify" at bounding box center [292, 65] width 388 height 6
click at [105, 65] on label "Certify" at bounding box center [111, 65] width 12 height 6
click at [105, 65] on input "Certify" at bounding box center [106, 63] width 3 height 3
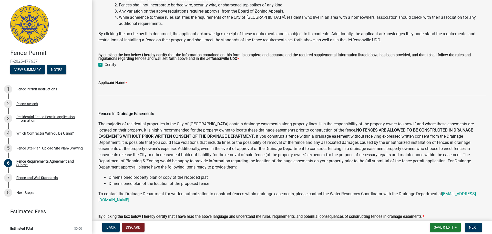
checkbox input "true"
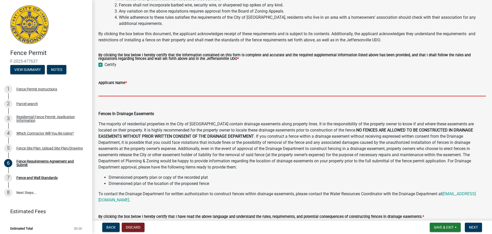
click at [108, 91] on input "Applicant Name *" at bounding box center [292, 91] width 388 height 11
type input "[PERSON_NAME]"
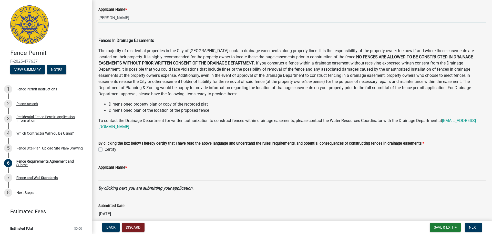
scroll to position [231, 0]
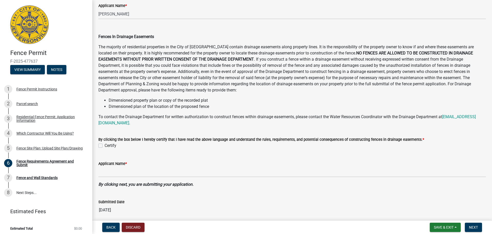
click at [105, 147] on label "Certify" at bounding box center [111, 145] width 12 height 6
click at [105, 146] on input "Certify" at bounding box center [106, 143] width 3 height 3
checkbox input "true"
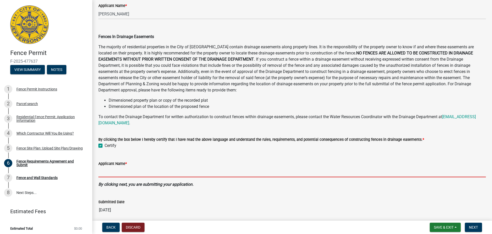
click at [124, 175] on input "Applicant Name *" at bounding box center [292, 171] width 388 height 11
type input "[PERSON_NAME]"
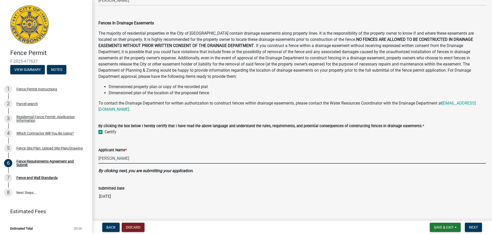
scroll to position [252, 0]
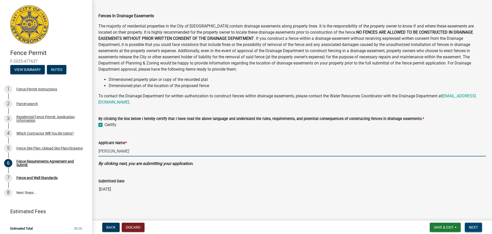
click at [475, 223] on button "Next" at bounding box center [473, 226] width 17 height 9
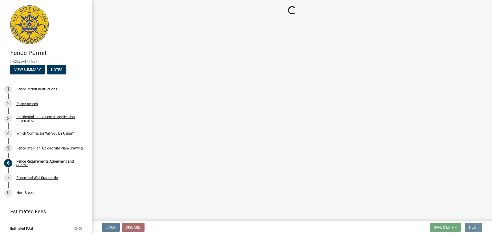
scroll to position [0, 0]
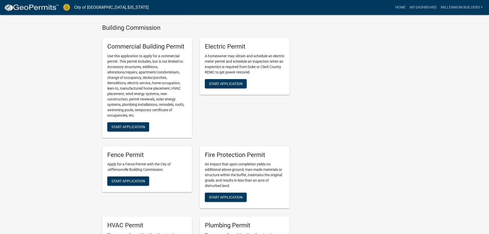
scroll to position [231, 0]
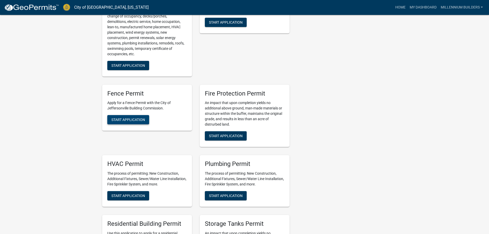
click at [144, 116] on button "Start Application" at bounding box center [128, 119] width 42 height 9
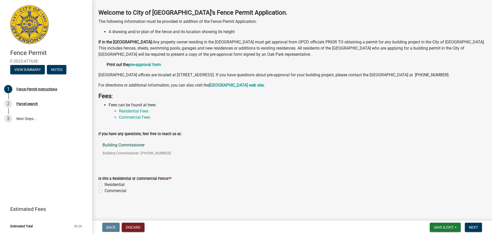
scroll to position [26, 0]
click at [112, 185] on label "Residential" at bounding box center [115, 184] width 20 height 6
click at [108, 185] on input "Residential" at bounding box center [106, 182] width 3 height 3
radio input "true"
click at [473, 229] on span "Next" at bounding box center [473, 227] width 9 height 4
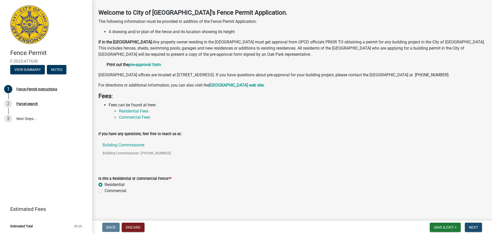
scroll to position [0, 0]
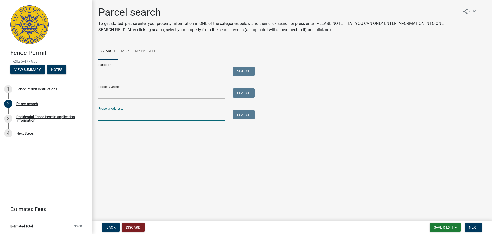
click at [120, 113] on input "Property Address:" at bounding box center [161, 115] width 127 height 11
type input "2084 aster"
click at [248, 116] on button "Search" at bounding box center [244, 114] width 22 height 9
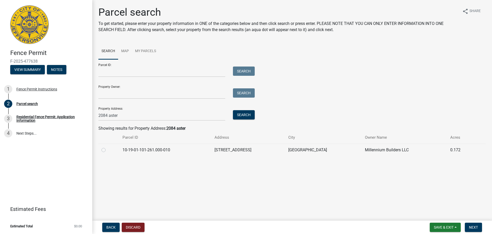
click at [108, 147] on label at bounding box center [108, 147] width 0 height 0
click at [108, 150] on input "radio" at bounding box center [109, 148] width 3 height 3
radio input "true"
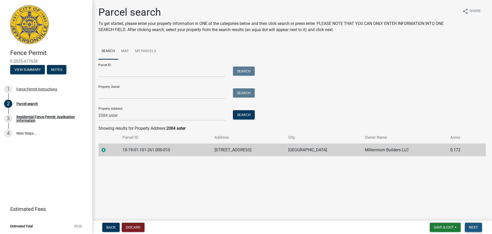
click at [476, 228] on span "Next" at bounding box center [473, 227] width 9 height 4
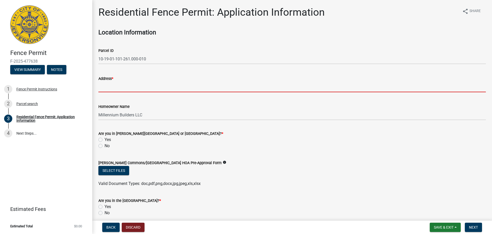
click at [156, 82] on input "Address *" at bounding box center [292, 87] width 388 height 11
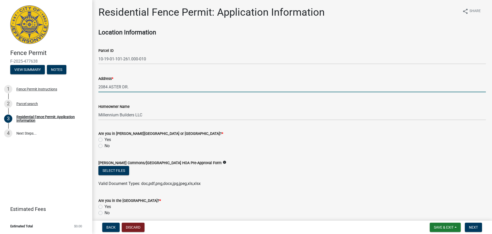
type input "2084 ASTER DR."
click at [114, 147] on div "No" at bounding box center [292, 146] width 388 height 6
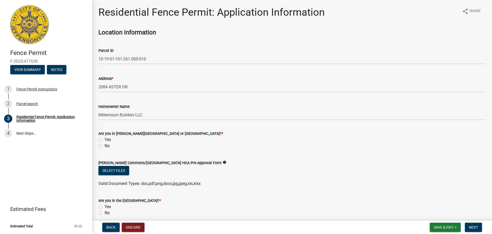
click at [105, 146] on label "No" at bounding box center [107, 146] width 5 height 6
click at [105, 146] on input "No" at bounding box center [106, 144] width 3 height 3
radio input "true"
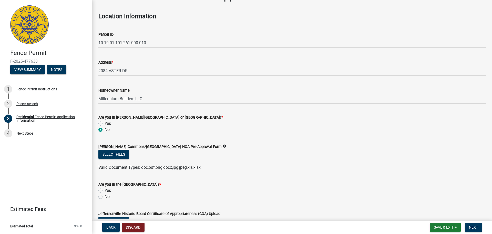
scroll to position [77, 0]
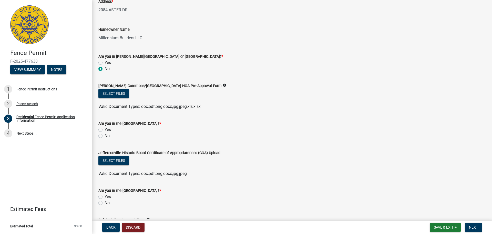
click at [105, 135] on label "No" at bounding box center [107, 136] width 5 height 6
click at [105, 135] on input "No" at bounding box center [106, 134] width 3 height 3
radio input "true"
click at [105, 201] on label "No" at bounding box center [107, 203] width 5 height 6
click at [105, 201] on input "No" at bounding box center [106, 201] width 3 height 3
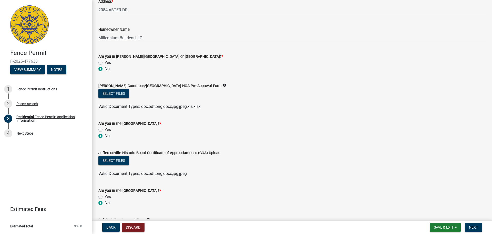
radio input "true"
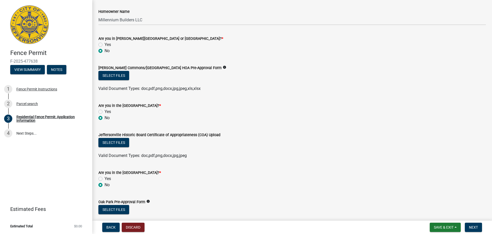
scroll to position [180, 0]
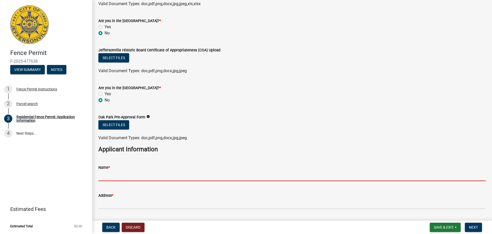
click at [107, 175] on input "Name *" at bounding box center [292, 175] width 388 height 11
type input "MILLENNIUM BUILDERS"
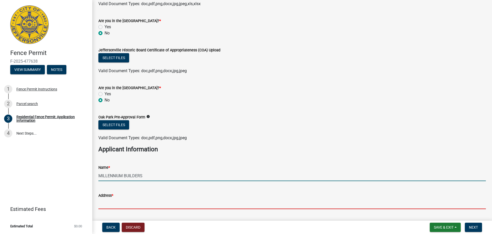
click at [140, 206] on input "Address *" at bounding box center [292, 203] width 388 height 11
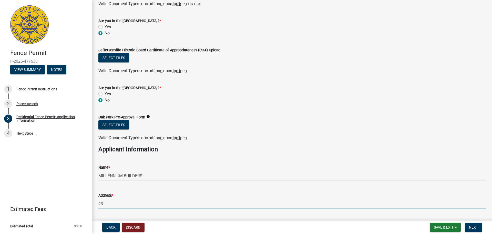
type input "[STREET_ADDRESS]"
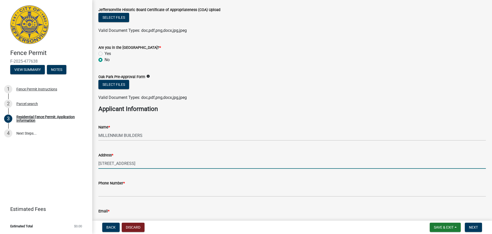
scroll to position [231, 0]
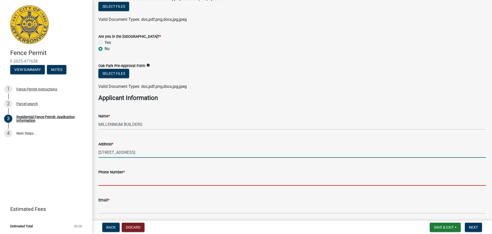
click at [132, 178] on input "Phone Number *" at bounding box center [292, 180] width 388 height 11
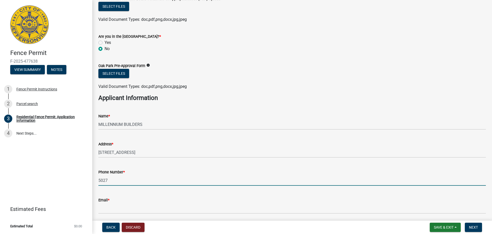
type input "5027971834"
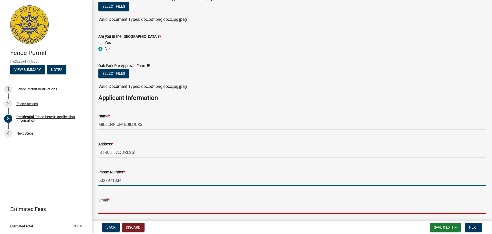
click at [134, 206] on input "Email *" at bounding box center [292, 208] width 388 height 11
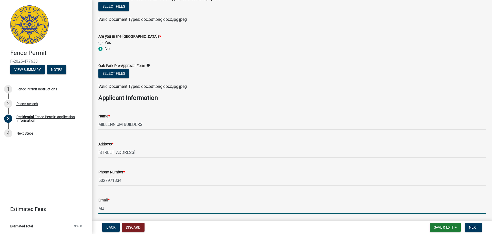
type input "[EMAIL_ADDRESS][DOMAIN_NAME]"
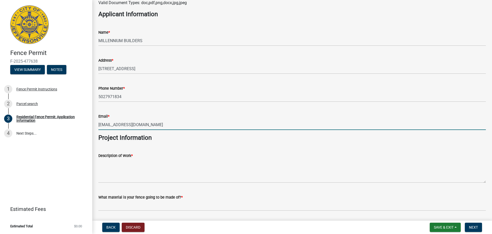
scroll to position [333, 0]
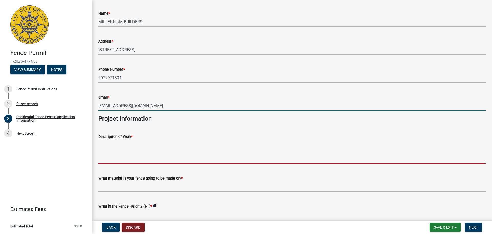
click at [132, 150] on textarea "Description of Work *" at bounding box center [292, 152] width 388 height 24
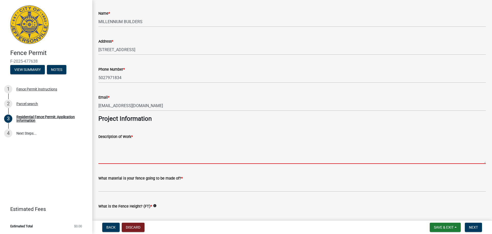
paste textarea "Vinyl fence install rear yard"
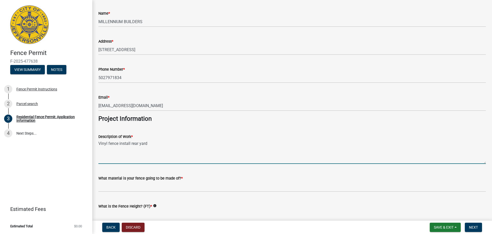
type textarea "Vinyl fence install rear yard"
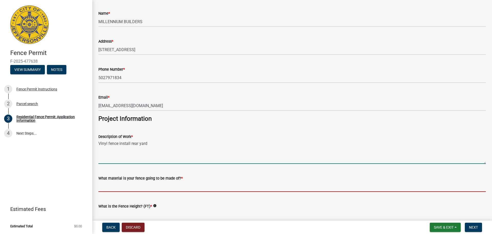
click at [133, 182] on input "What material is your fence going to be made of? *" at bounding box center [292, 186] width 388 height 11
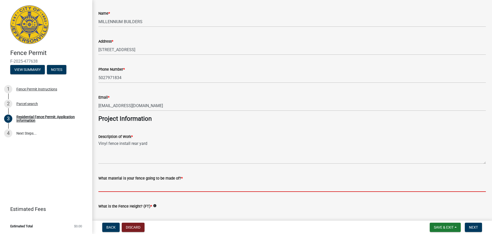
type input "Vinyl"
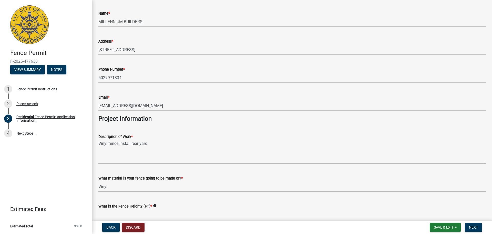
click at [129, 211] on input "What is the Fence Height? (FT) *" at bounding box center [292, 214] width 388 height 11
type input "6 Ft."
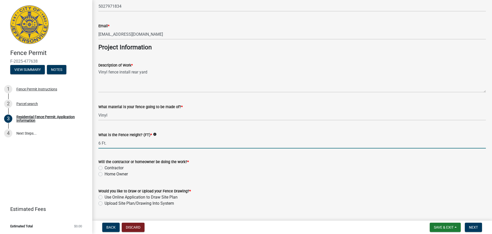
scroll to position [410, 0]
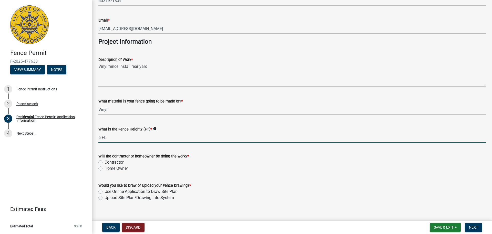
click at [105, 163] on label "Contractor" at bounding box center [114, 162] width 19 height 6
click at [105, 162] on input "Contractor" at bounding box center [106, 160] width 3 height 3
radio input "true"
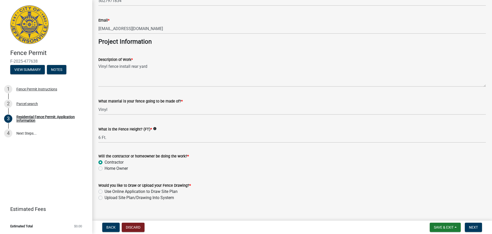
click at [105, 198] on label "Upload Site Plan/Drawing Into System" at bounding box center [139, 197] width 69 height 6
click at [105, 198] on input "Upload Site Plan/Drawing Into System" at bounding box center [106, 195] width 3 height 3
radio input "true"
click at [476, 225] on span "Next" at bounding box center [473, 227] width 9 height 4
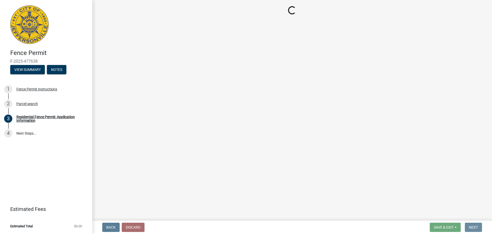
scroll to position [0, 0]
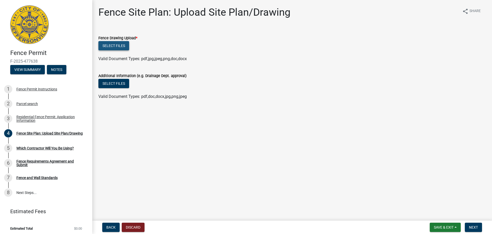
click at [126, 43] on button "Select files" at bounding box center [113, 45] width 31 height 9
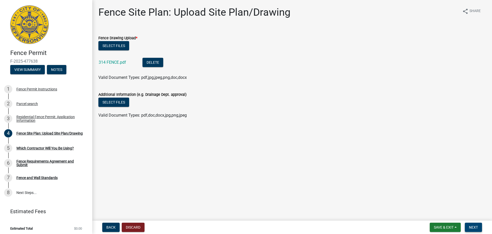
click at [472, 227] on span "Next" at bounding box center [473, 227] width 9 height 4
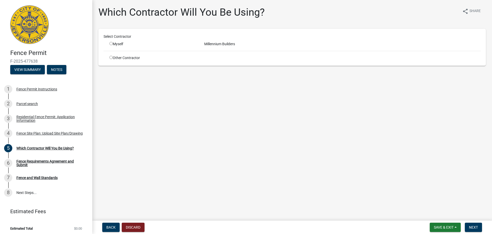
click at [117, 45] on div "Myself" at bounding box center [153, 43] width 87 height 5
click at [110, 43] on input "radio" at bounding box center [111, 43] width 3 height 3
radio input "true"
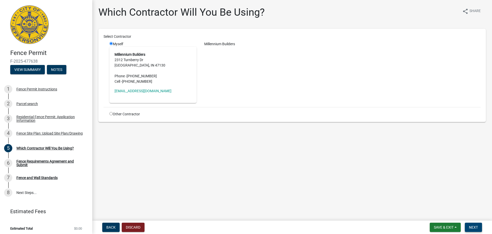
click at [473, 224] on button "Next" at bounding box center [473, 226] width 17 height 9
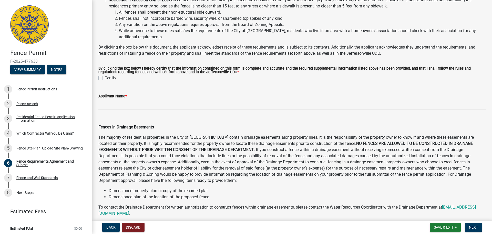
scroll to position [180, 0]
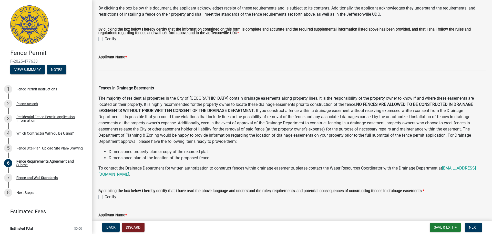
click at [105, 38] on label "Certify" at bounding box center [111, 39] width 12 height 6
click at [105, 38] on input "Certify" at bounding box center [106, 37] width 3 height 3
checkbox input "true"
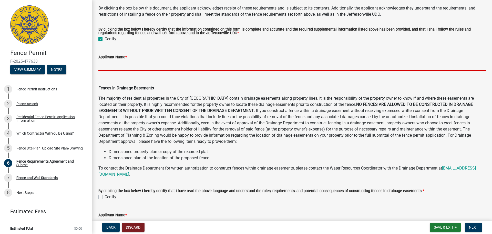
click at [112, 62] on input "Applicant Name *" at bounding box center [292, 65] width 388 height 11
type input "[PERSON_NAME]"
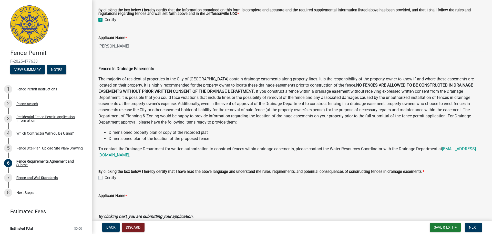
scroll to position [252, 0]
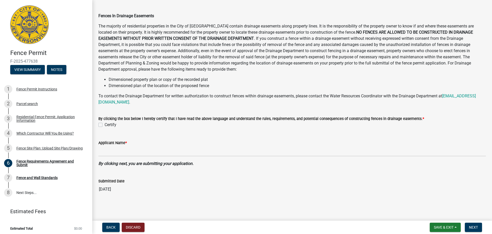
click at [109, 127] on label "Certify" at bounding box center [111, 125] width 12 height 6
click at [108, 125] on input "Certify" at bounding box center [106, 123] width 3 height 3
checkbox input "true"
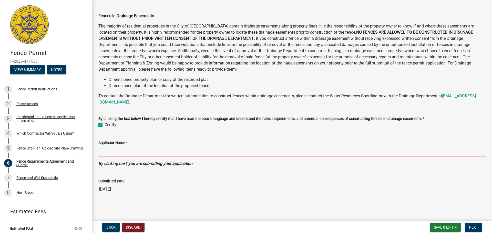
drag, startPoint x: 120, startPoint y: 150, endPoint x: 123, endPoint y: 151, distance: 3.5
click at [120, 150] on input "Applicant Name *" at bounding box center [292, 151] width 388 height 11
type input "[PERSON_NAME]"
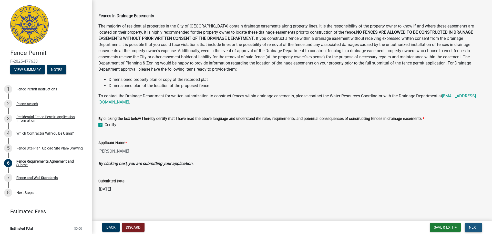
click at [479, 224] on button "Next" at bounding box center [473, 226] width 17 height 9
